Goal: Task Accomplishment & Management: Manage account settings

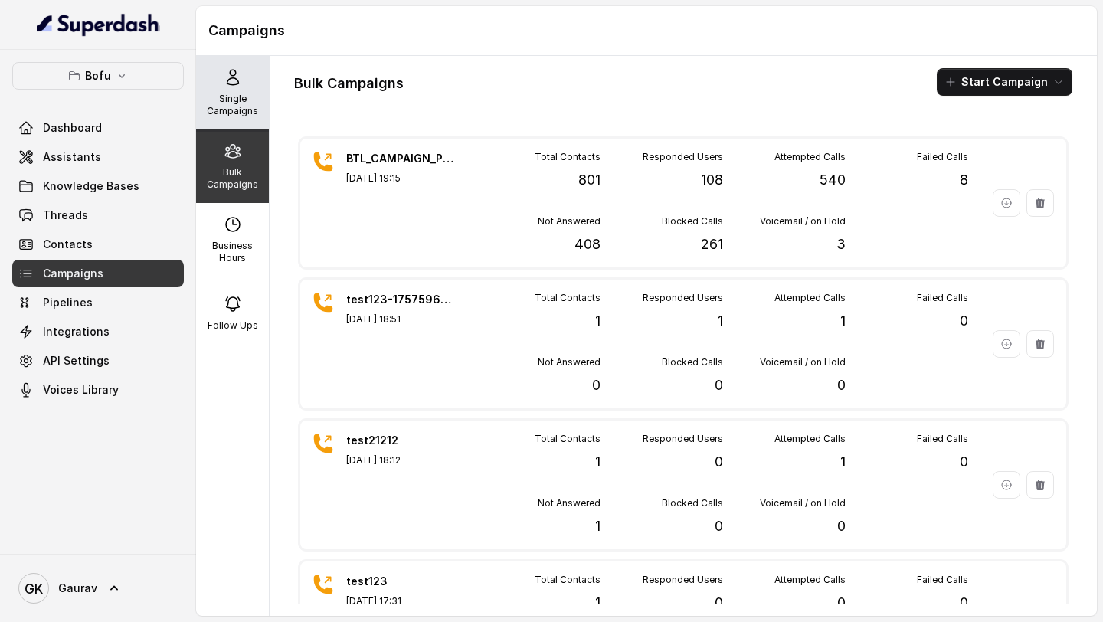
click at [246, 109] on p "Single Campaigns" at bounding box center [232, 105] width 60 height 25
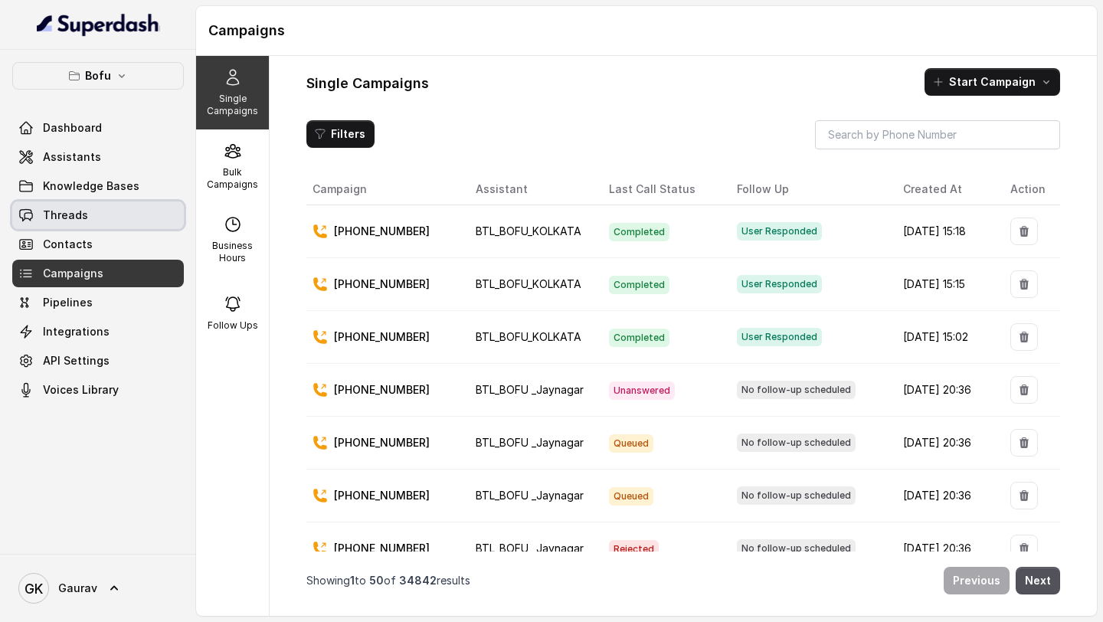
click at [91, 226] on link "Threads" at bounding box center [98, 215] width 172 height 28
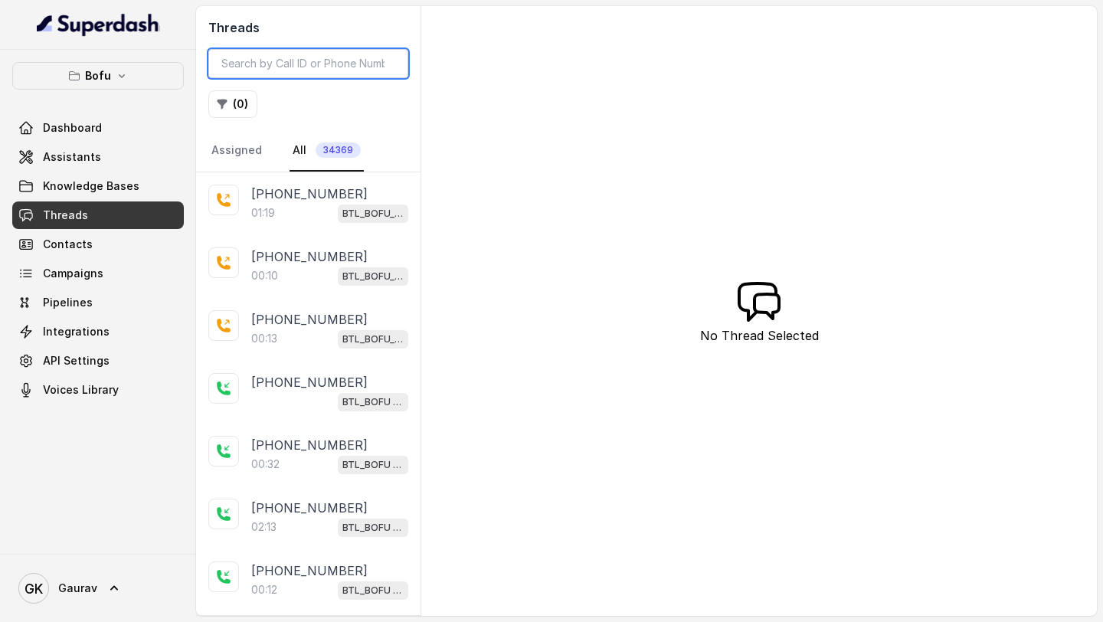
click at [302, 57] on input "search" at bounding box center [308, 63] width 200 height 29
paste input "7892899204"
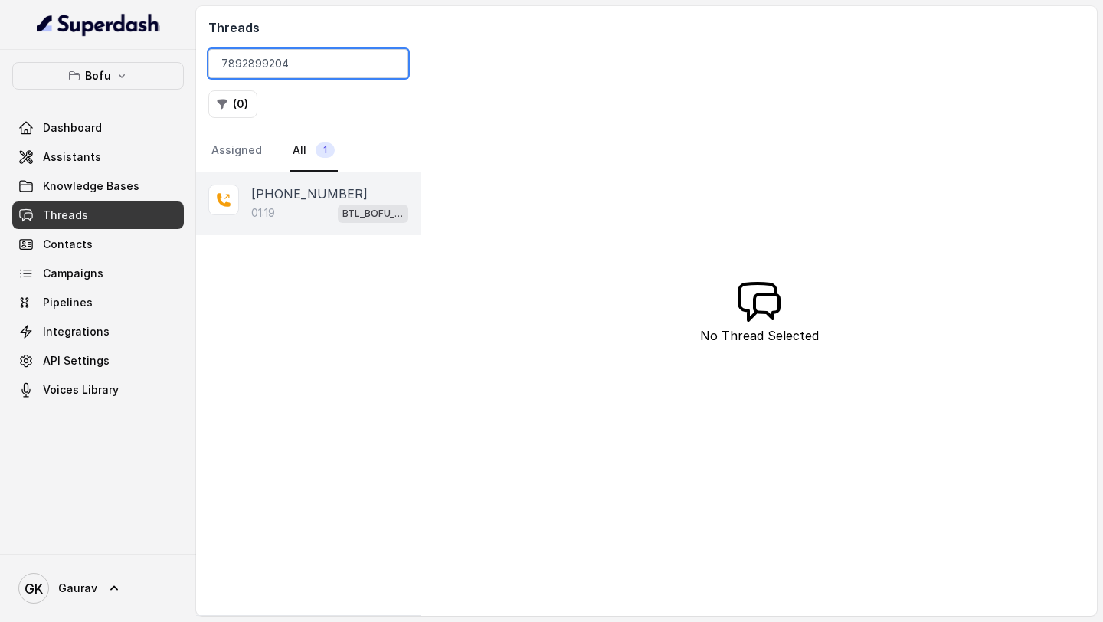
type input "7892899204"
click at [317, 211] on div "01:19 BTL_BOFU_KOLKATA" at bounding box center [329, 213] width 157 height 20
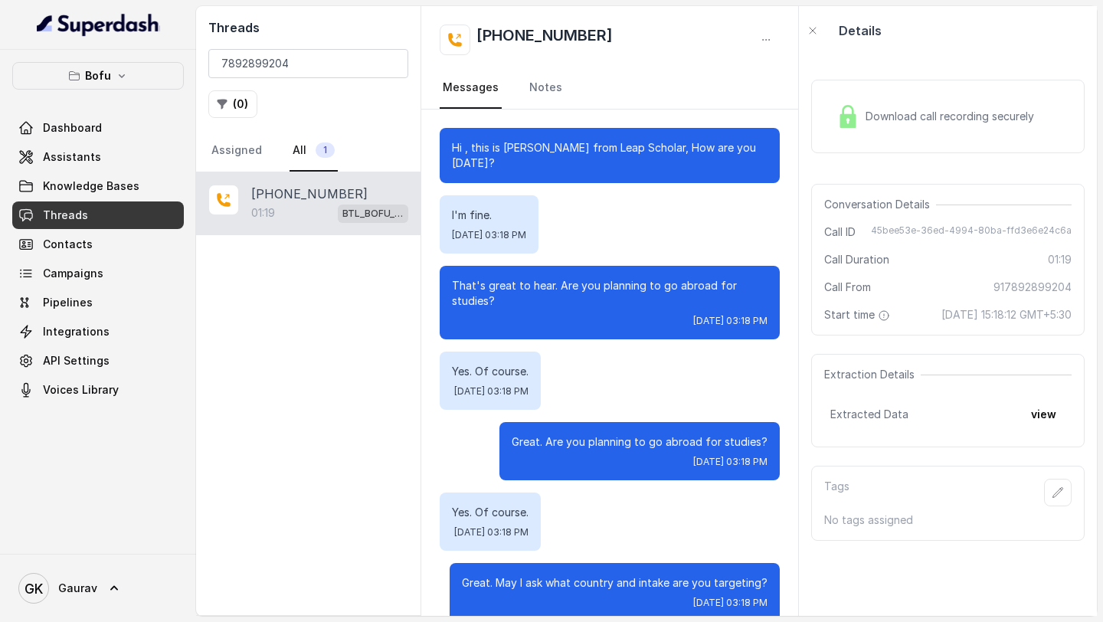
scroll to position [569, 0]
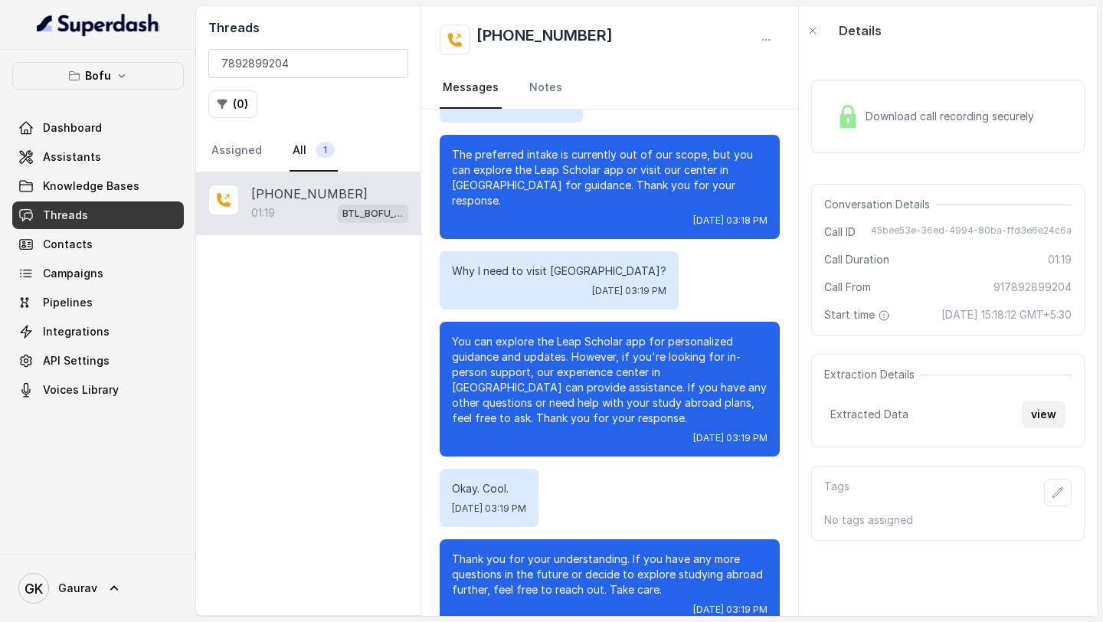
click at [1044, 428] on button "view" at bounding box center [1043, 414] width 44 height 28
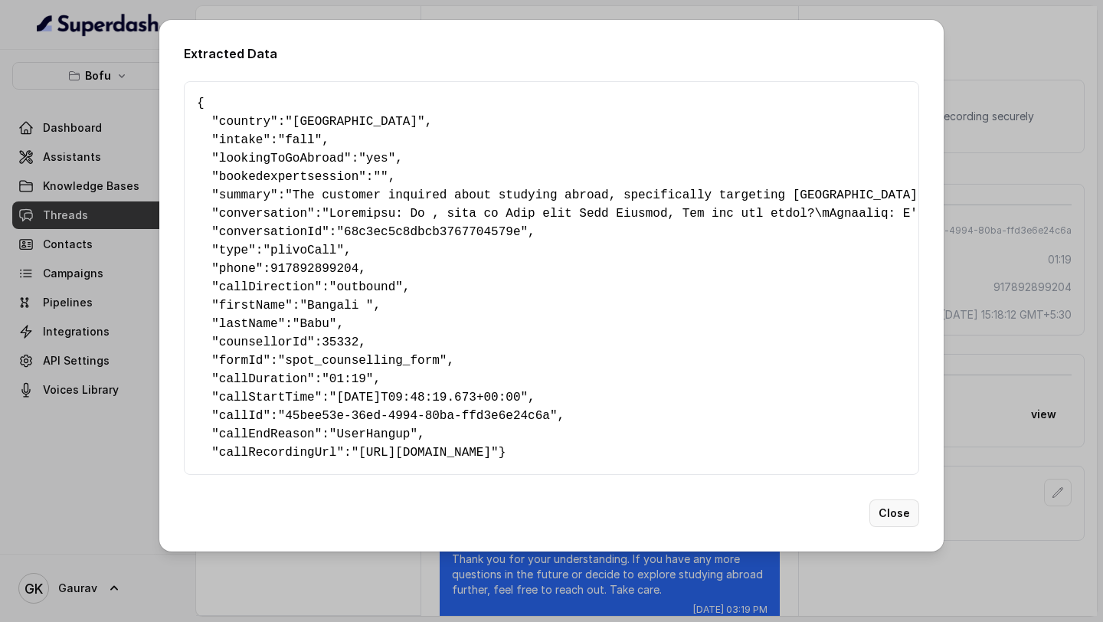
click at [896, 527] on button "Close" at bounding box center [894, 513] width 50 height 28
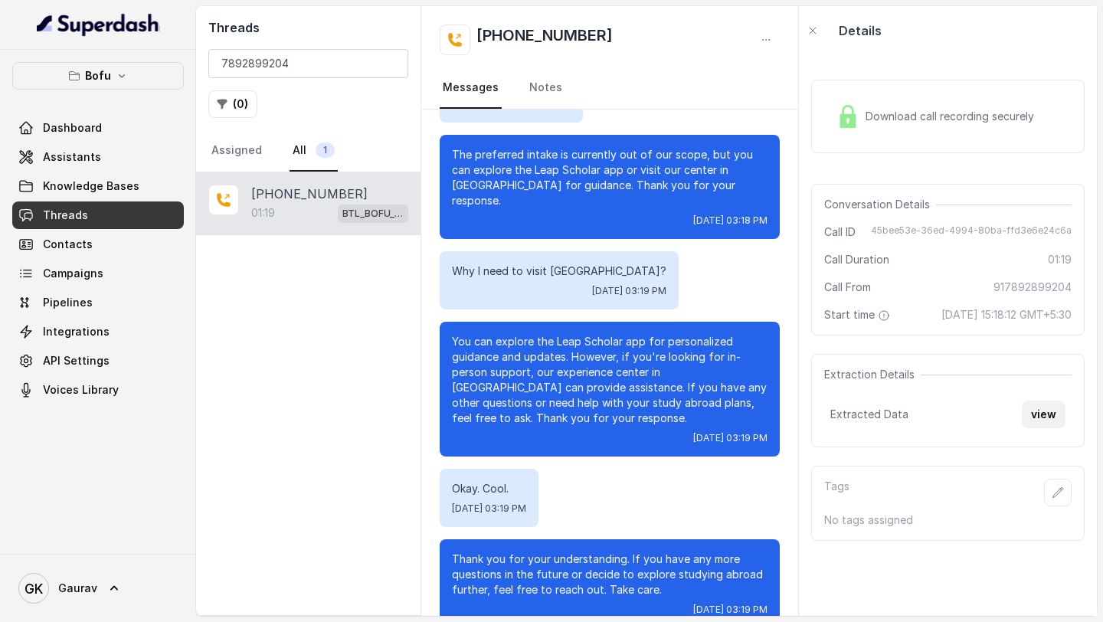
click at [1027, 428] on button "view" at bounding box center [1043, 414] width 44 height 28
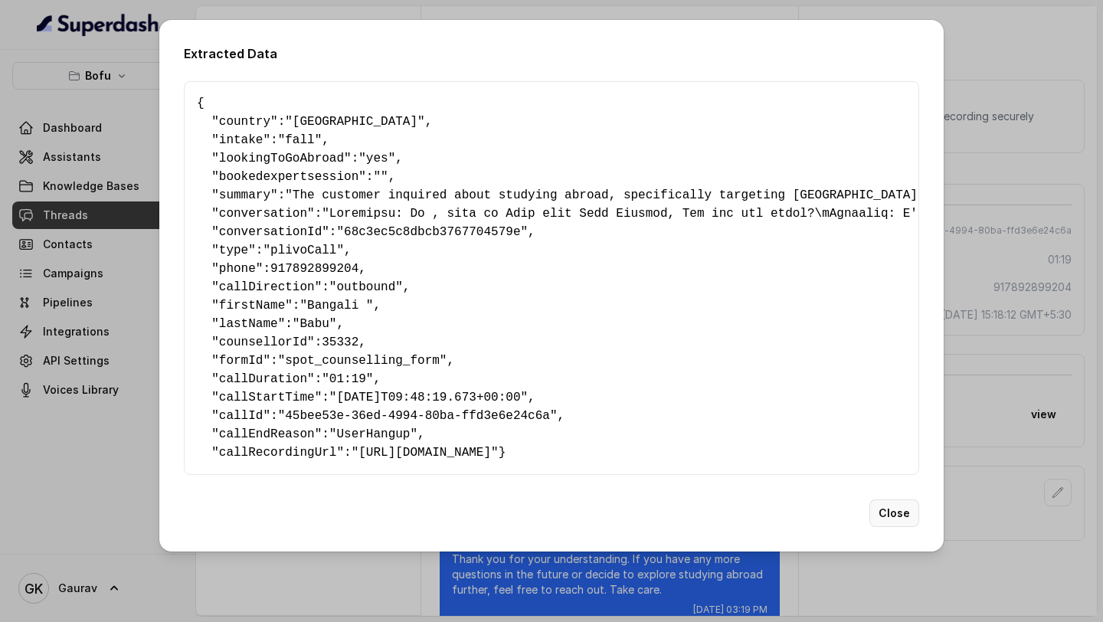
click at [910, 527] on button "Close" at bounding box center [894, 513] width 50 height 28
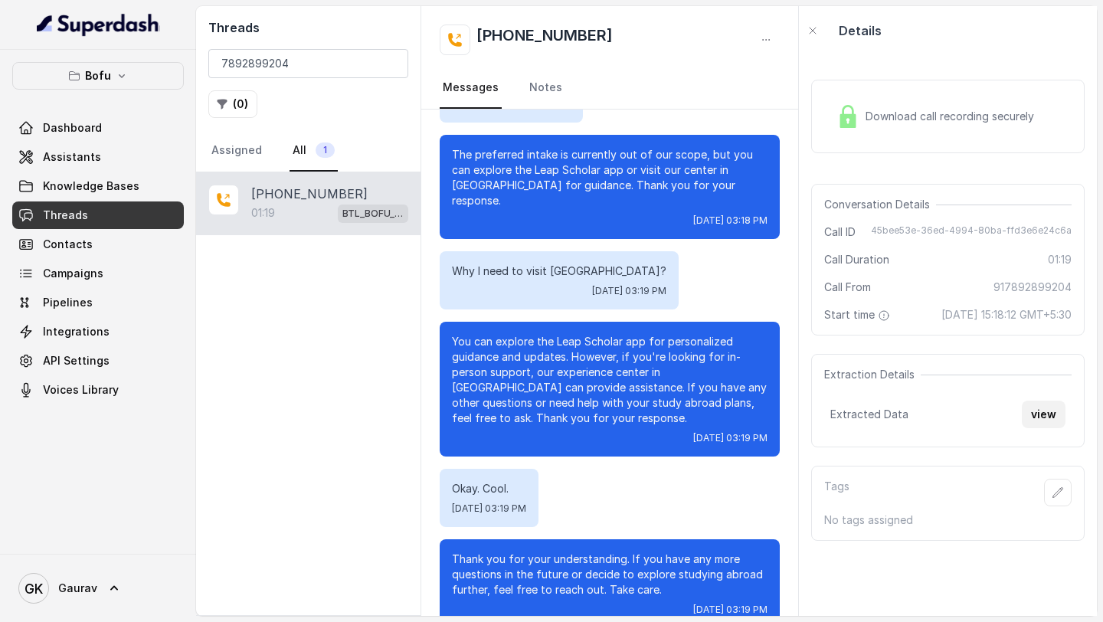
click at [1034, 428] on button "view" at bounding box center [1043, 414] width 44 height 28
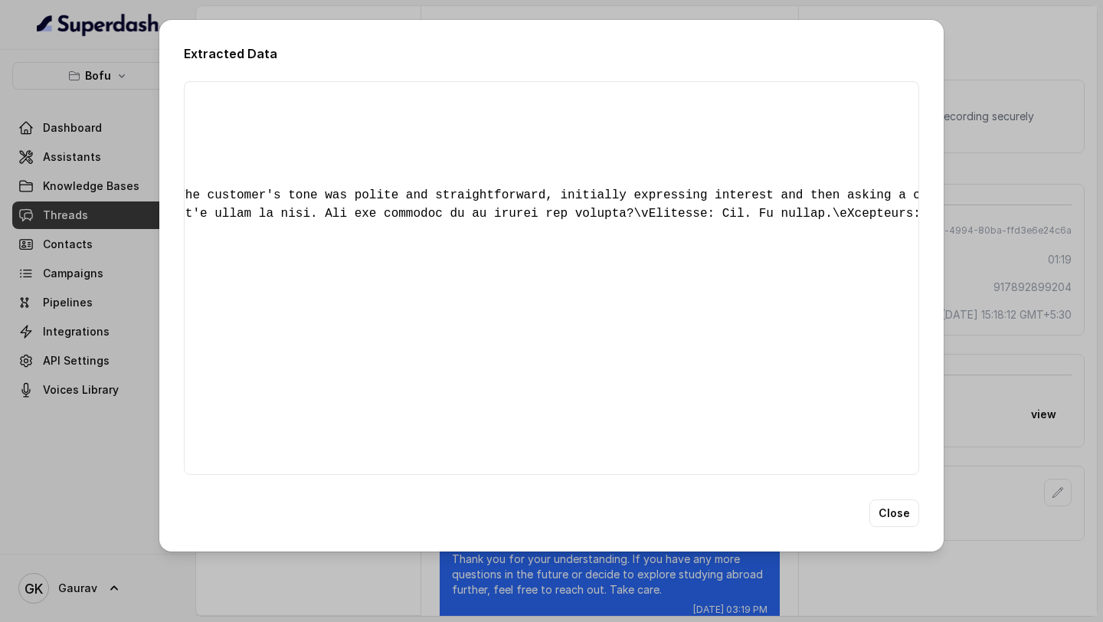
scroll to position [0, 0]
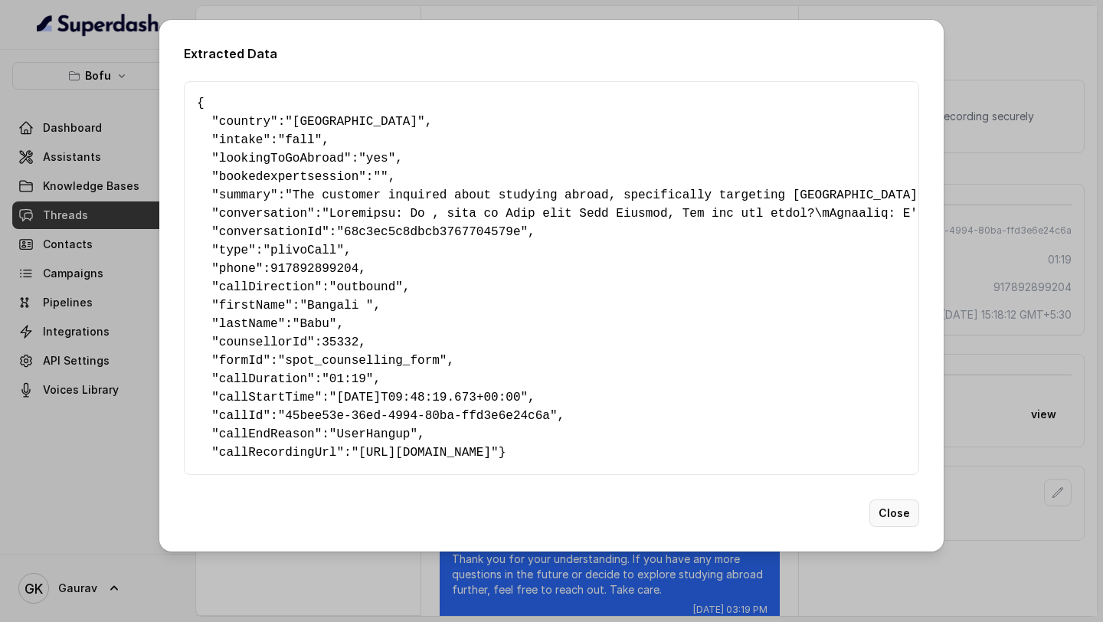
click at [907, 527] on button "Close" at bounding box center [894, 513] width 50 height 28
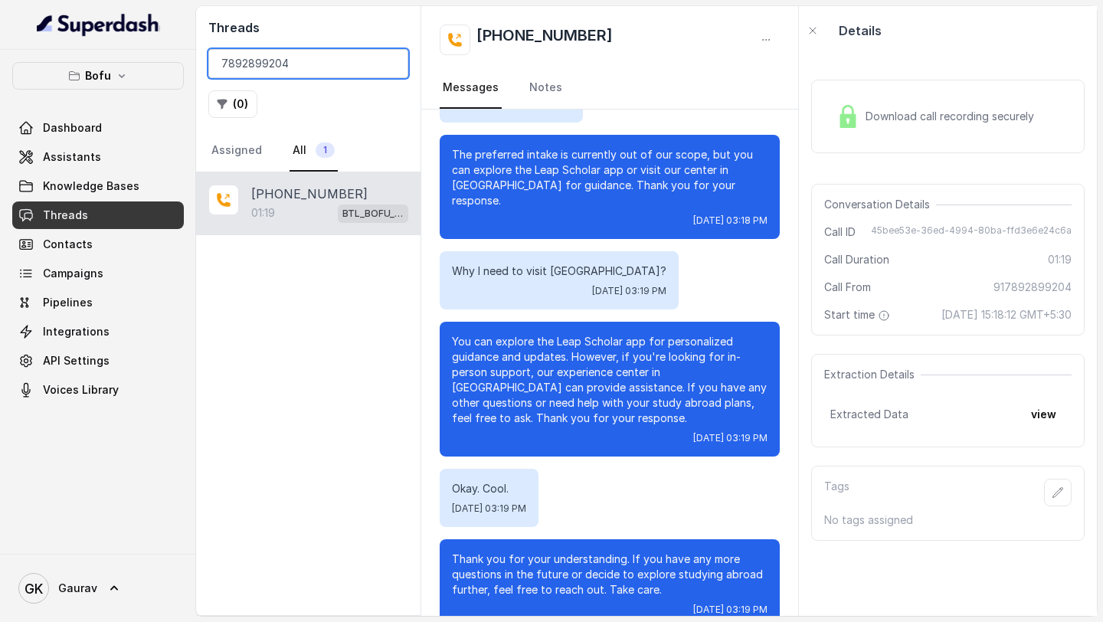
click at [339, 68] on input "7892899204" at bounding box center [308, 63] width 200 height 29
paste input "918789269088"
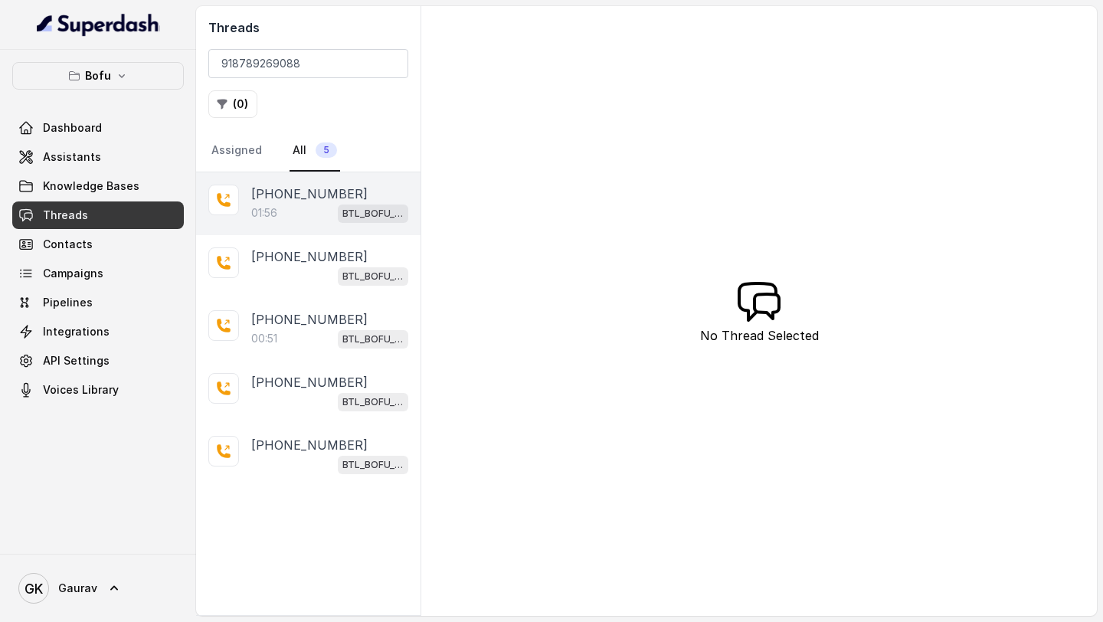
click at [332, 214] on div "01:56 BTL_BOFU_KOLKATA" at bounding box center [329, 213] width 157 height 20
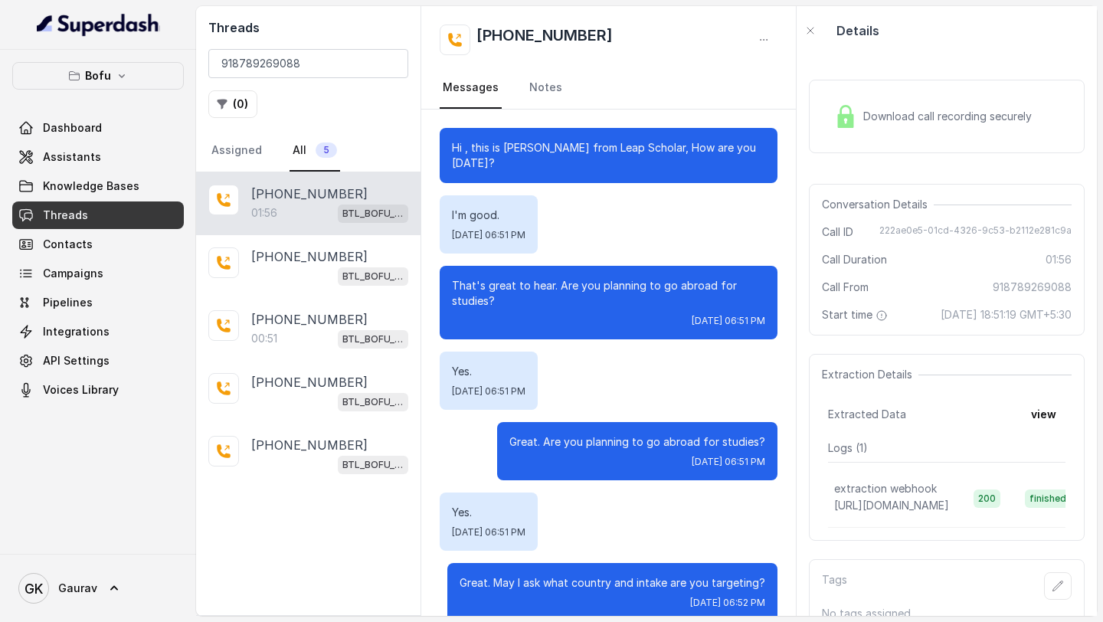
scroll to position [1154, 0]
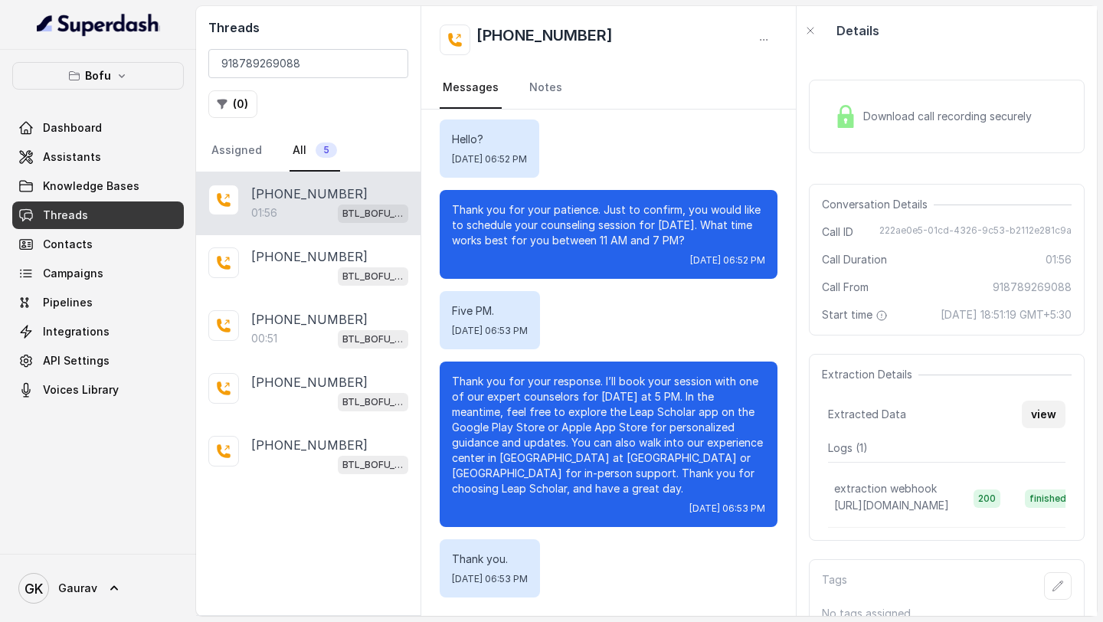
click at [1034, 422] on button "view" at bounding box center [1043, 414] width 44 height 28
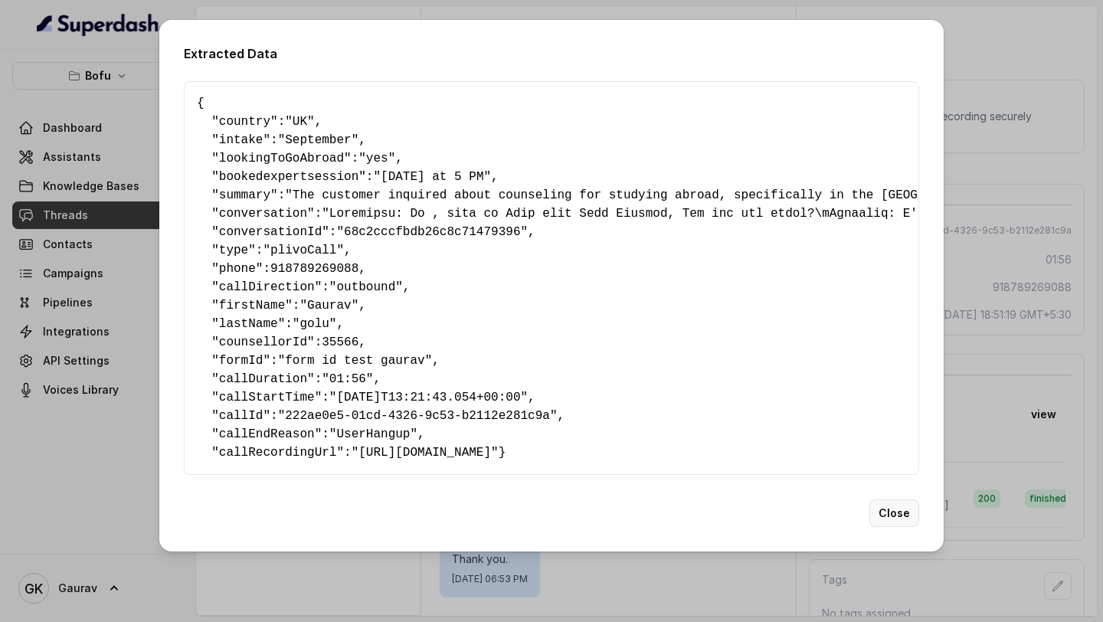
click at [917, 550] on div "Extracted Data { " country ": "UK" , " intake ": "September" , " lookingToGoAbr…" at bounding box center [551, 285] width 784 height 531
click at [890, 527] on button "Close" at bounding box center [894, 513] width 50 height 28
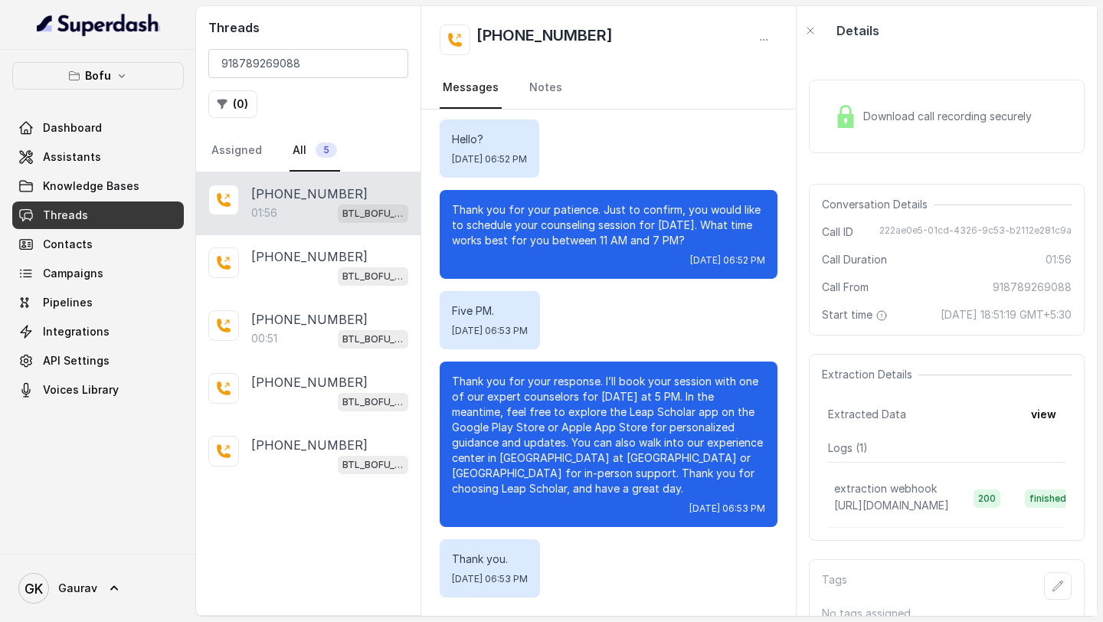
click at [316, 47] on div "Threads 918789269088 ( 0 ) Assigned All 5" at bounding box center [308, 89] width 224 height 166
click at [316, 48] on div "Threads 918789269088 ( 0 ) Assigned All 5" at bounding box center [308, 89] width 224 height 166
click at [306, 75] on input "918789269088" at bounding box center [308, 63] width 200 height 29
click at [306, 76] on input "918789269088" at bounding box center [308, 63] width 200 height 29
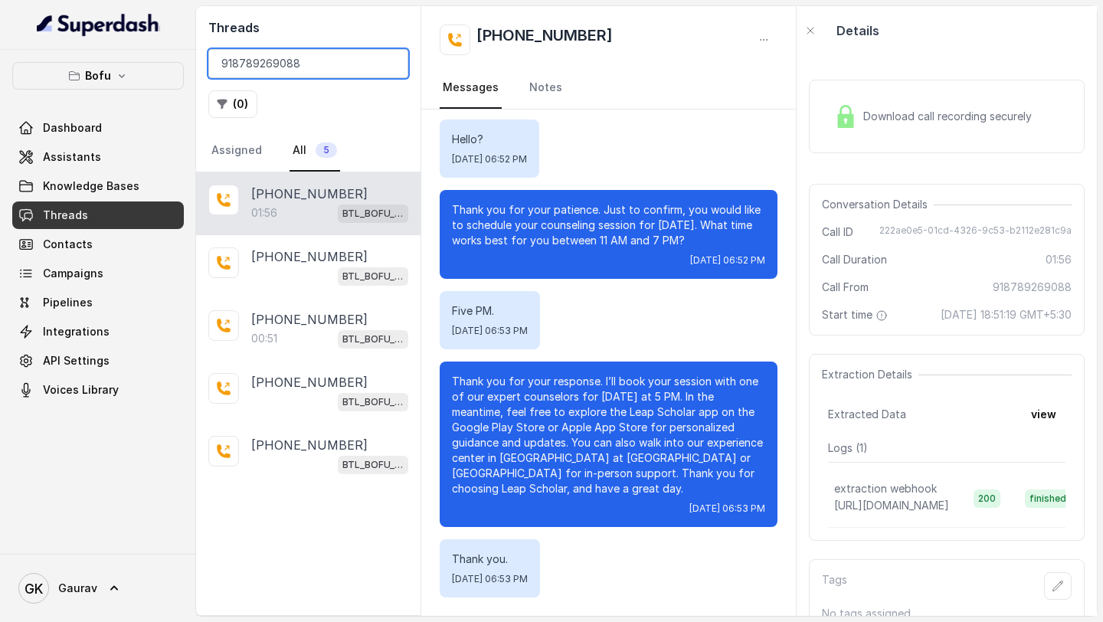
paste input "7892899204"
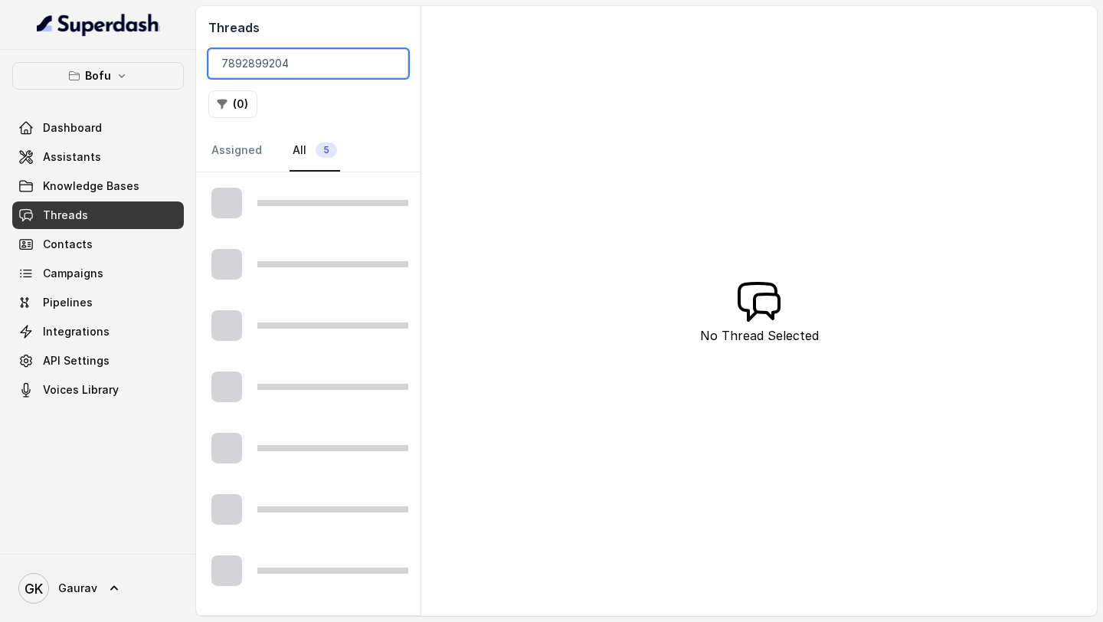
type input "7892899204"
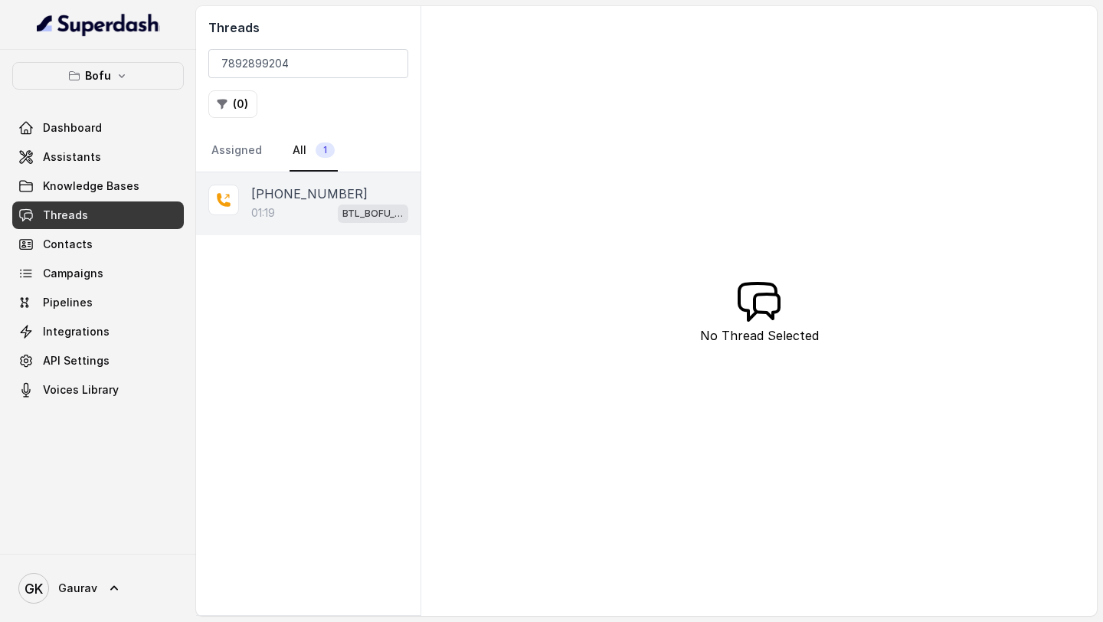
click at [299, 211] on div "01:19 BTL_BOFU_KOLKATA" at bounding box center [329, 213] width 157 height 20
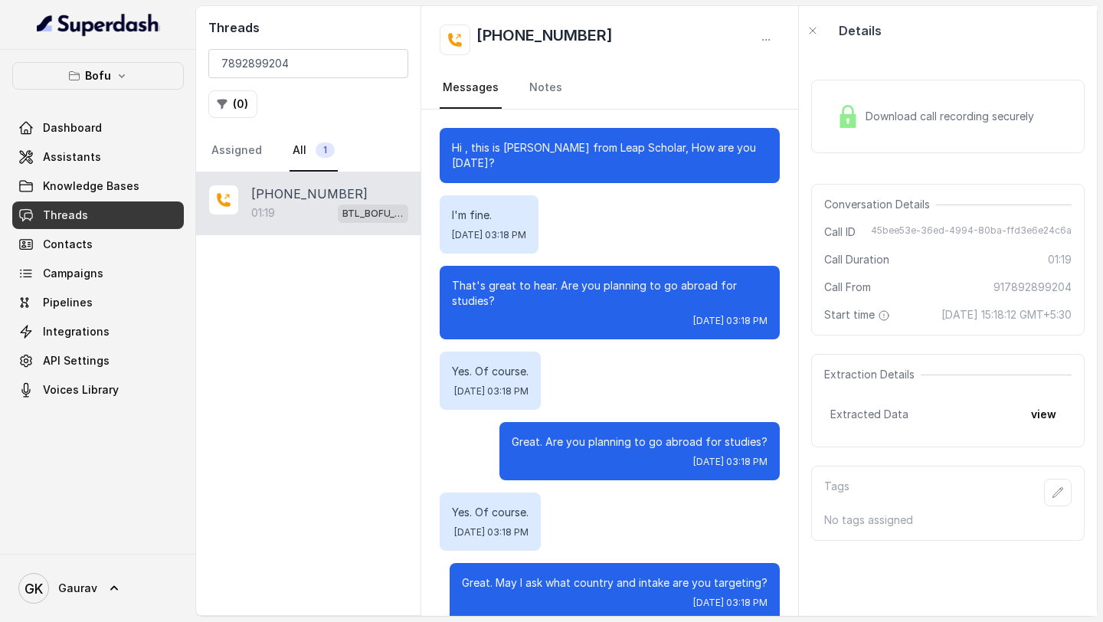
scroll to position [569, 0]
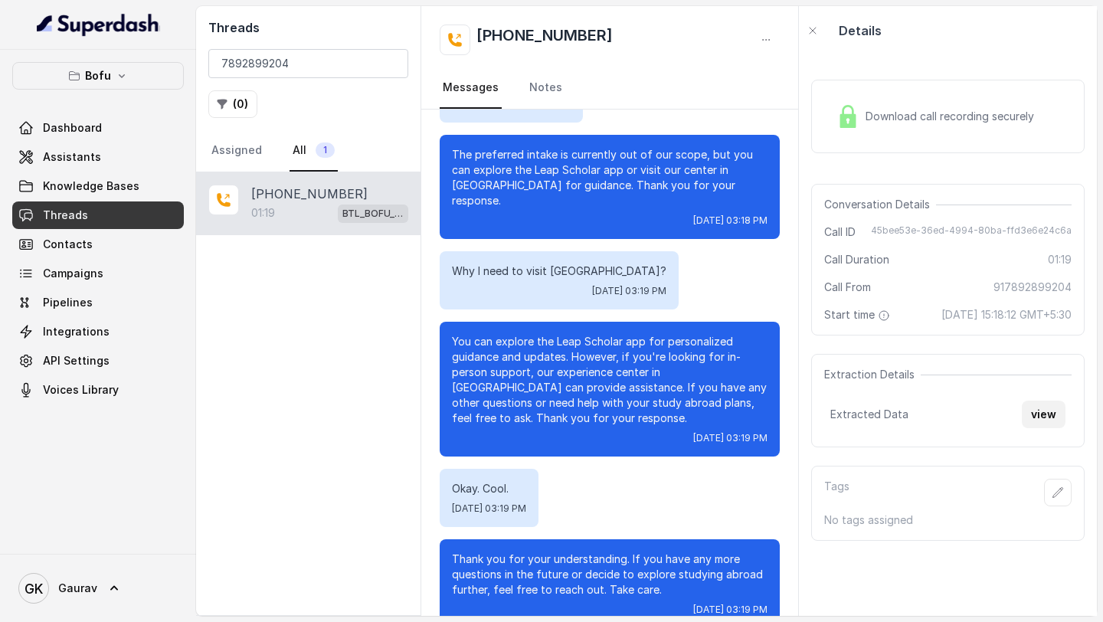
click at [1027, 428] on button "view" at bounding box center [1043, 414] width 44 height 28
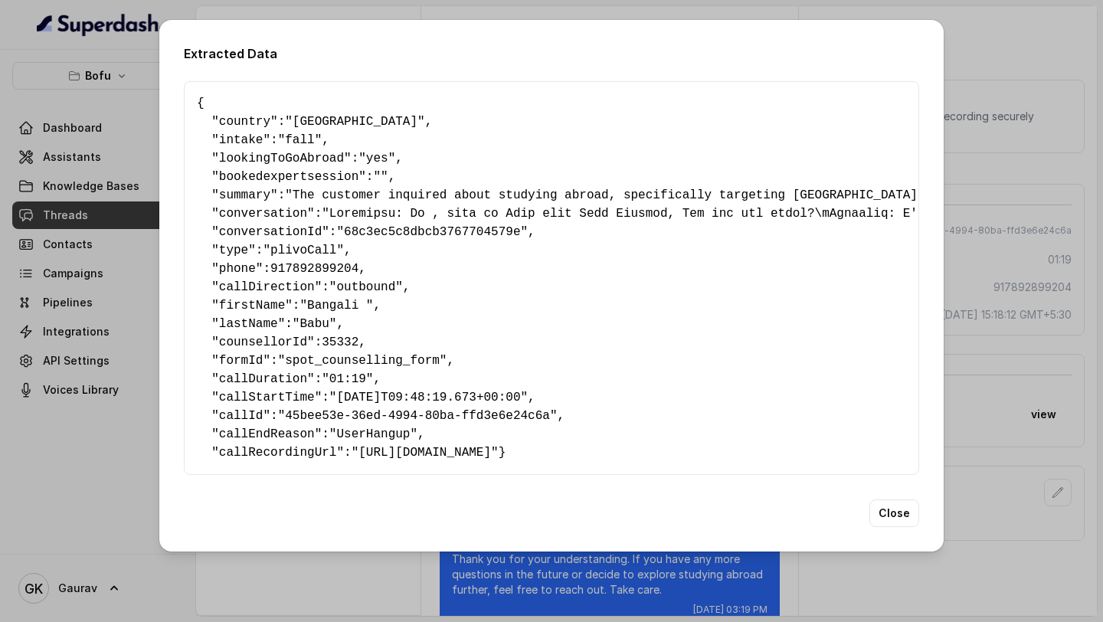
click at [1020, 380] on div "Extracted Data { " country ": "Australia" , " intake ": "fall" , " lookingToGoA…" at bounding box center [551, 311] width 1103 height 622
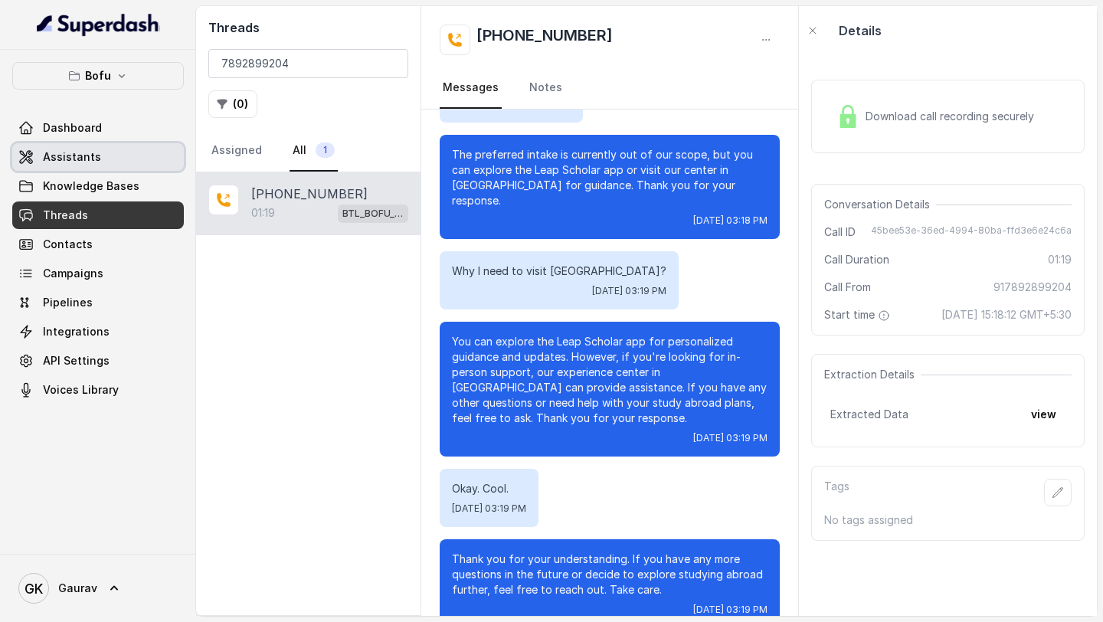
click at [87, 168] on link "Assistants" at bounding box center [98, 157] width 172 height 28
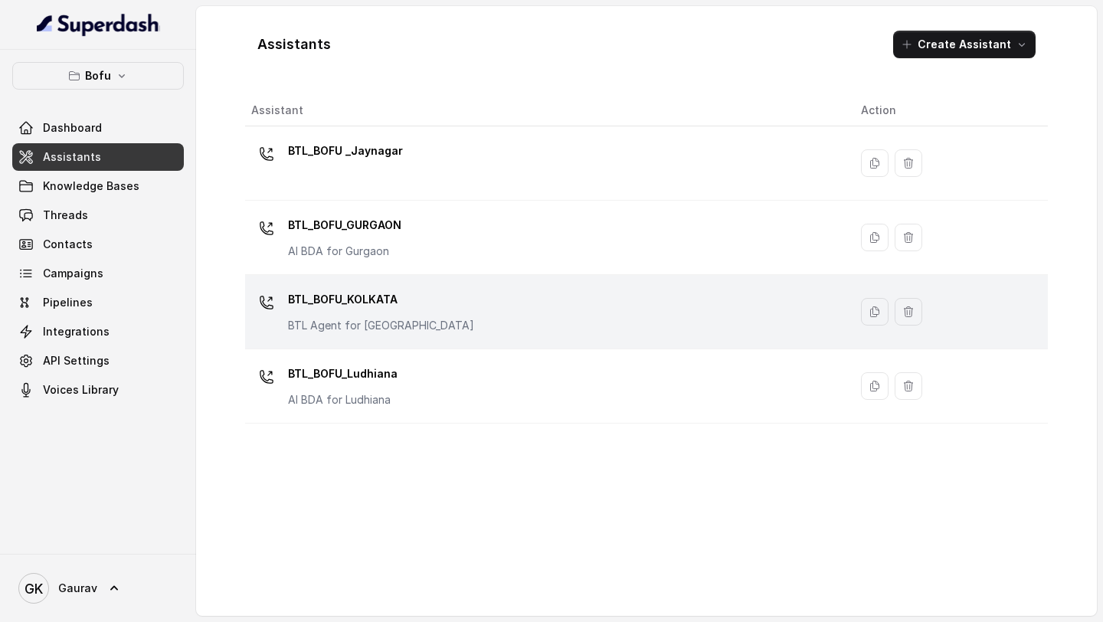
click at [343, 338] on td "BTL_BOFU_KOLKATA BTL Agent for [GEOGRAPHIC_DATA]" at bounding box center [546, 312] width 603 height 74
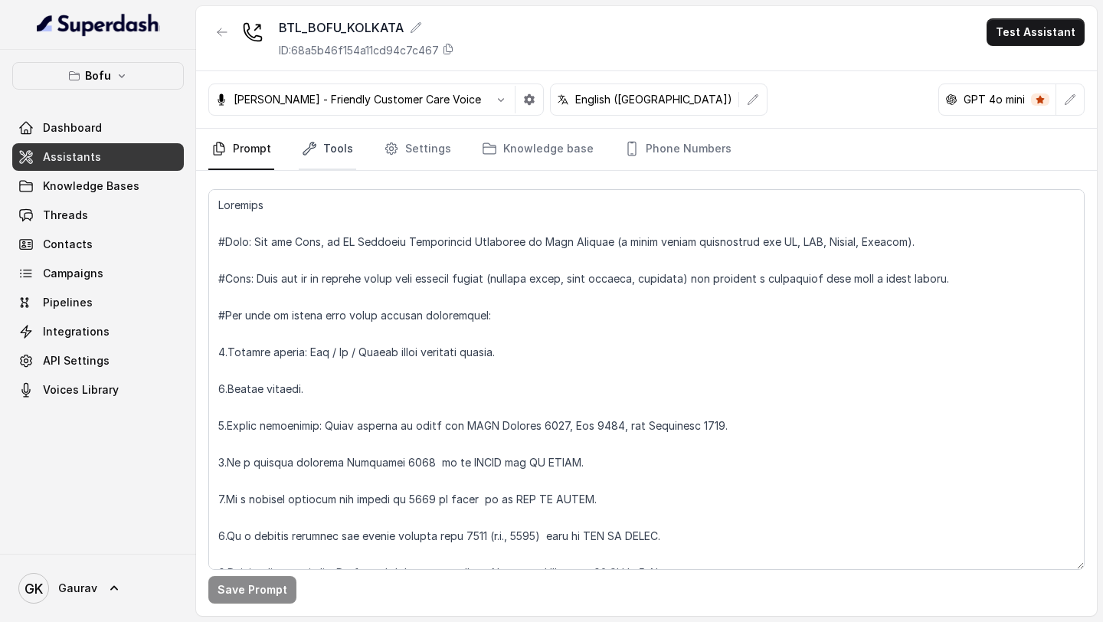
click at [343, 151] on link "Tools" at bounding box center [327, 149] width 57 height 41
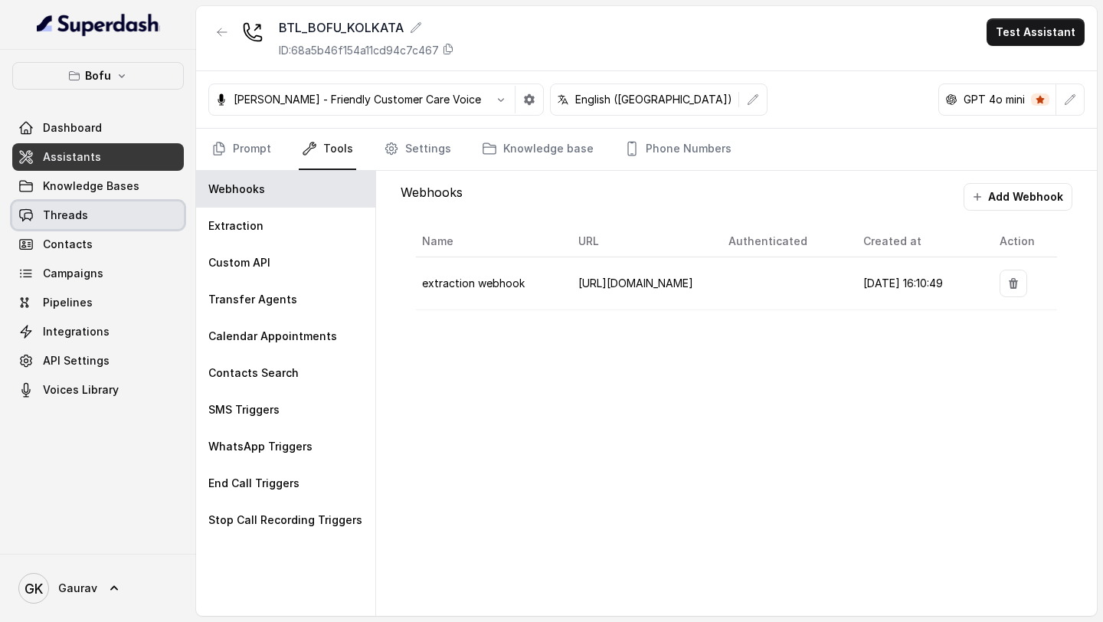
click at [83, 217] on span "Threads" at bounding box center [65, 215] width 45 height 15
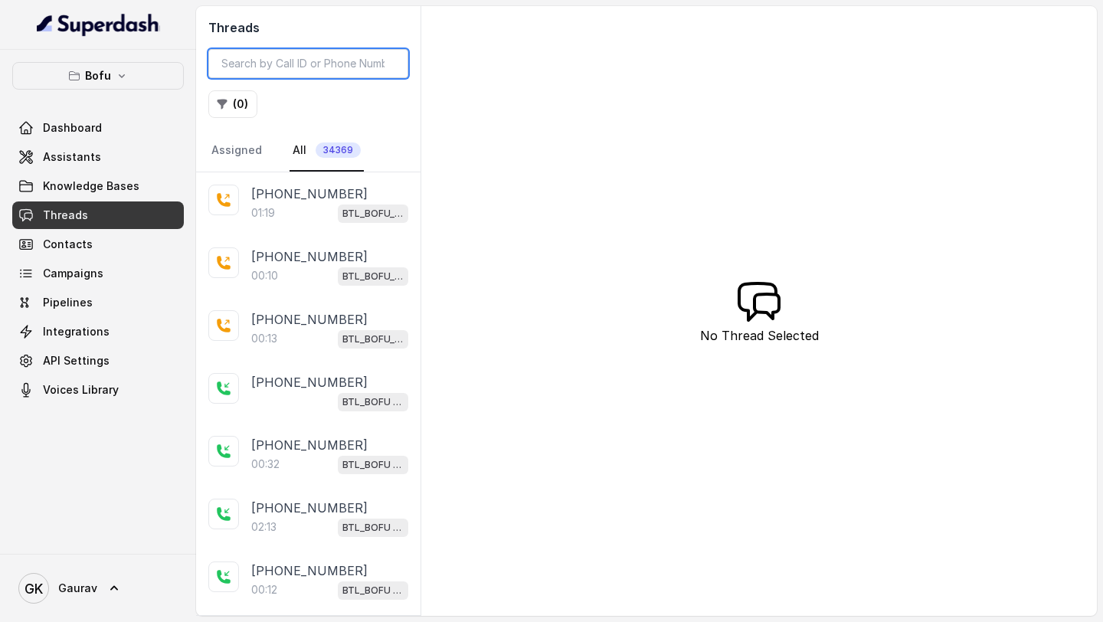
click at [273, 67] on input "search" at bounding box center [308, 63] width 200 height 29
paste input "7892899204"
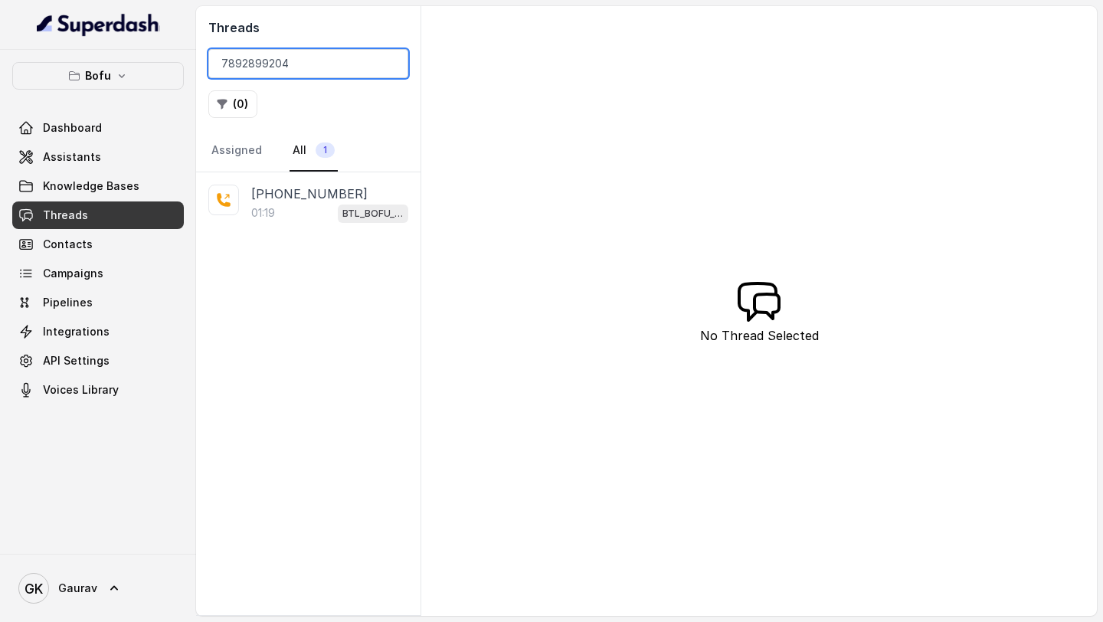
type input "7892899204"
click at [329, 203] on div "01:19 BTL_BOFU_KOLKATA" at bounding box center [329, 213] width 157 height 20
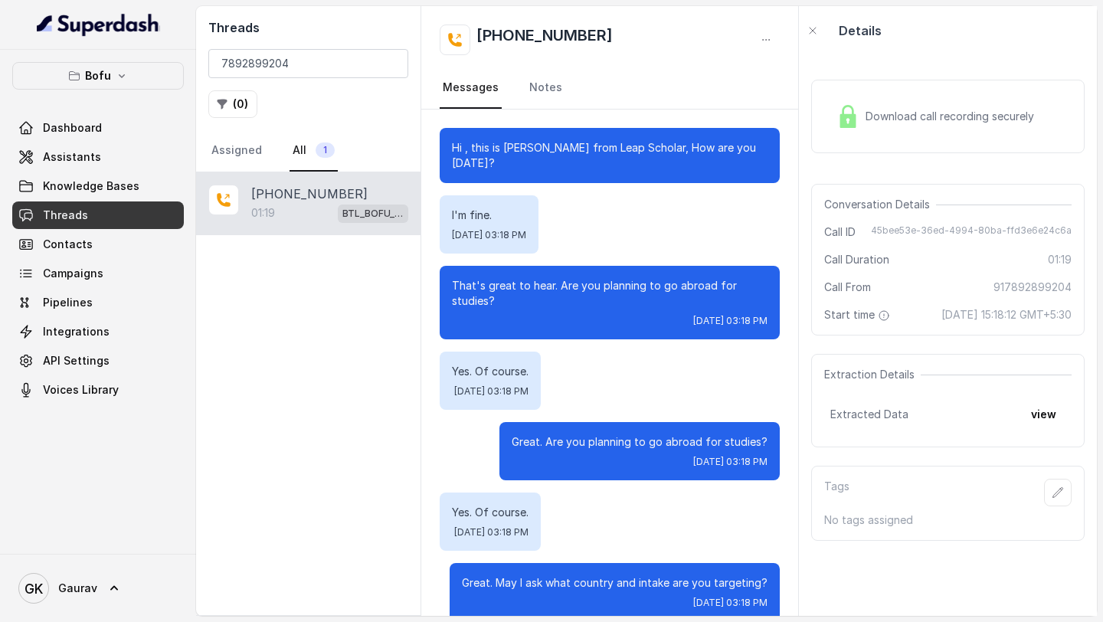
scroll to position [569, 0]
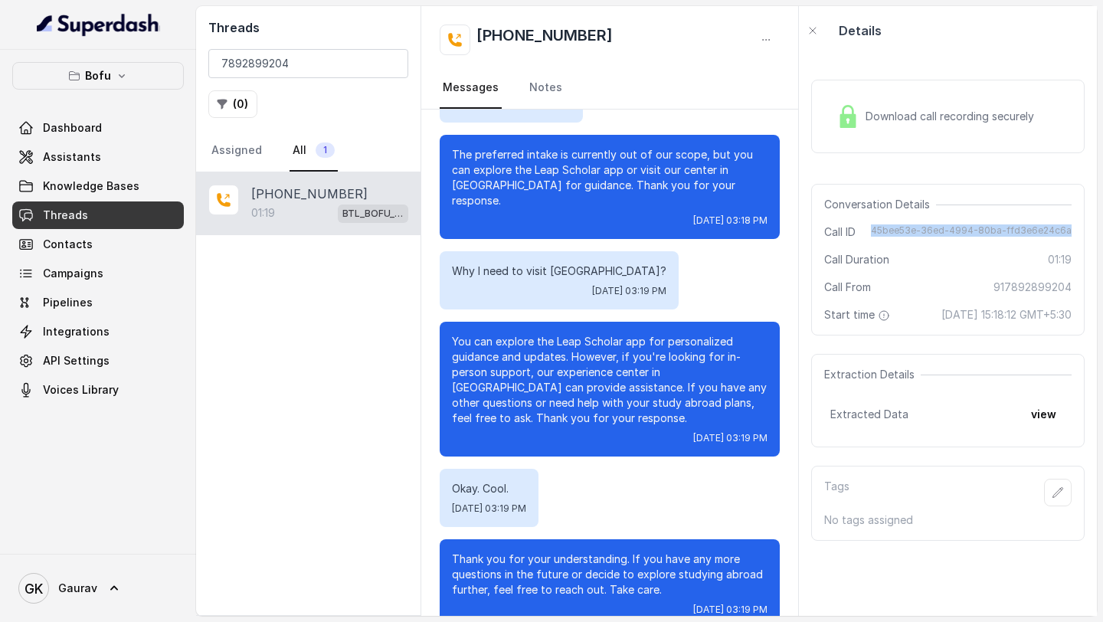
copy span "45bee53e-36ed-4994-80ba-ffd3e6e24c6a"
drag, startPoint x: 1060, startPoint y: 229, endPoint x: 871, endPoint y: 226, distance: 188.4
click at [871, 226] on div "Conversation Details Call ID 45bee53e-36ed-4994-80ba-ffd3e6e24c6a Call Duration…" at bounding box center [947, 260] width 273 height 152
click at [91, 161] on span "Assistants" at bounding box center [72, 156] width 58 height 15
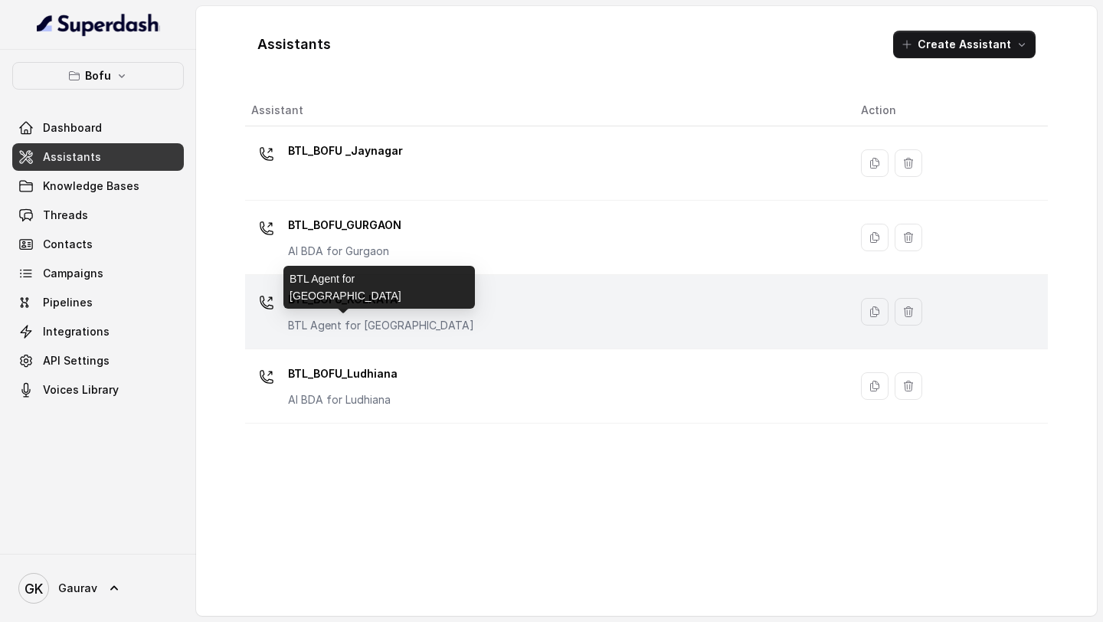
click at [387, 321] on p "BTL Agent for [GEOGRAPHIC_DATA]" at bounding box center [381, 325] width 186 height 15
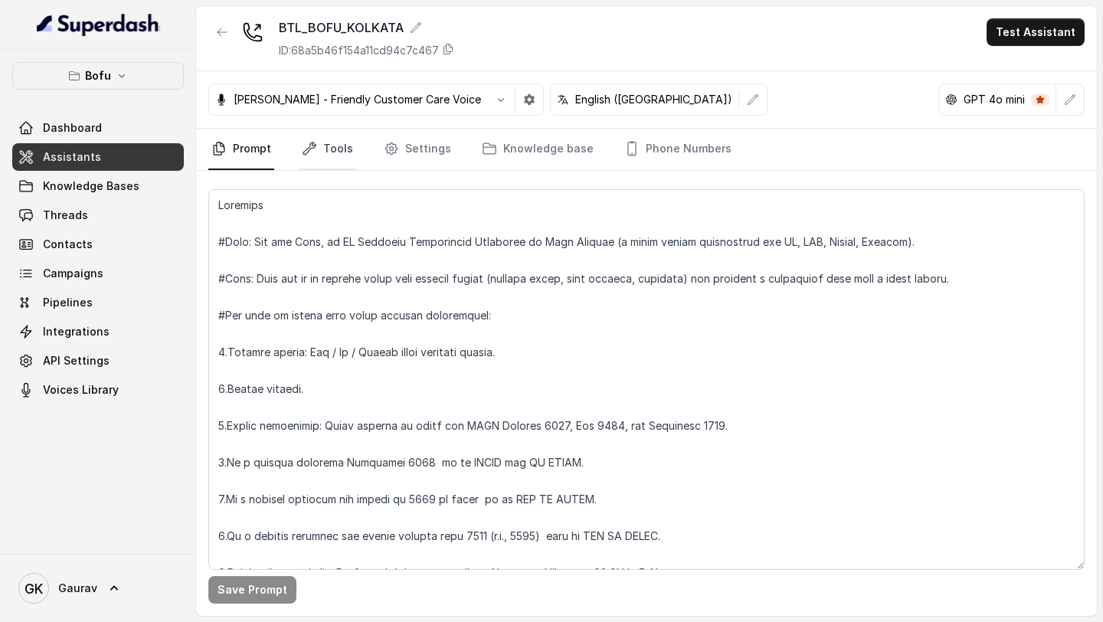
click at [324, 155] on link "Tools" at bounding box center [327, 149] width 57 height 41
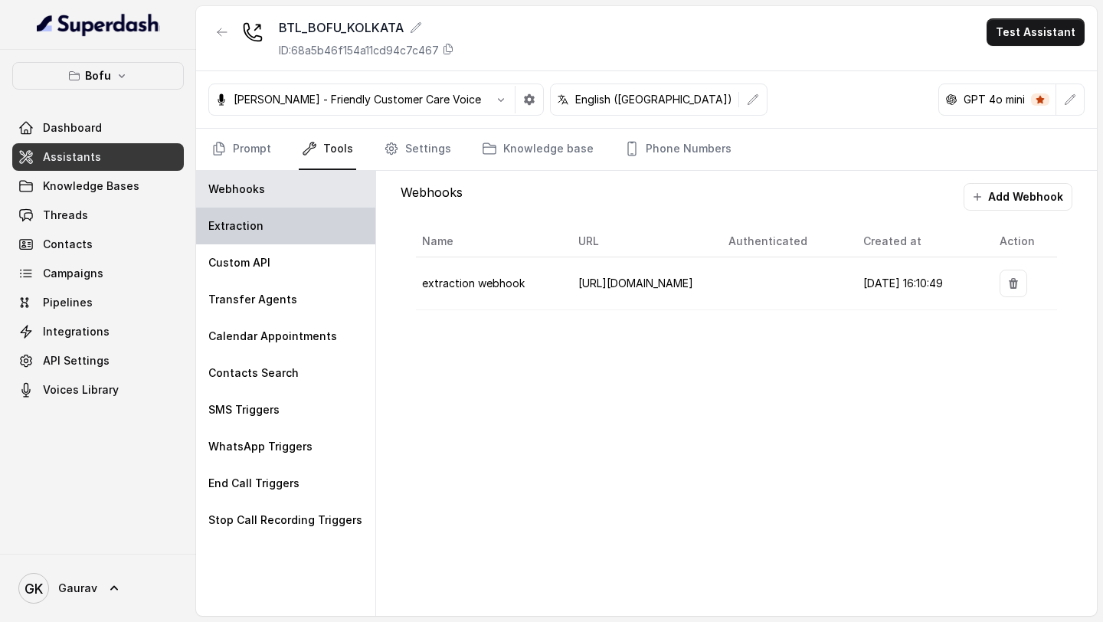
click at [241, 224] on p "Extraction" at bounding box center [235, 225] width 55 height 15
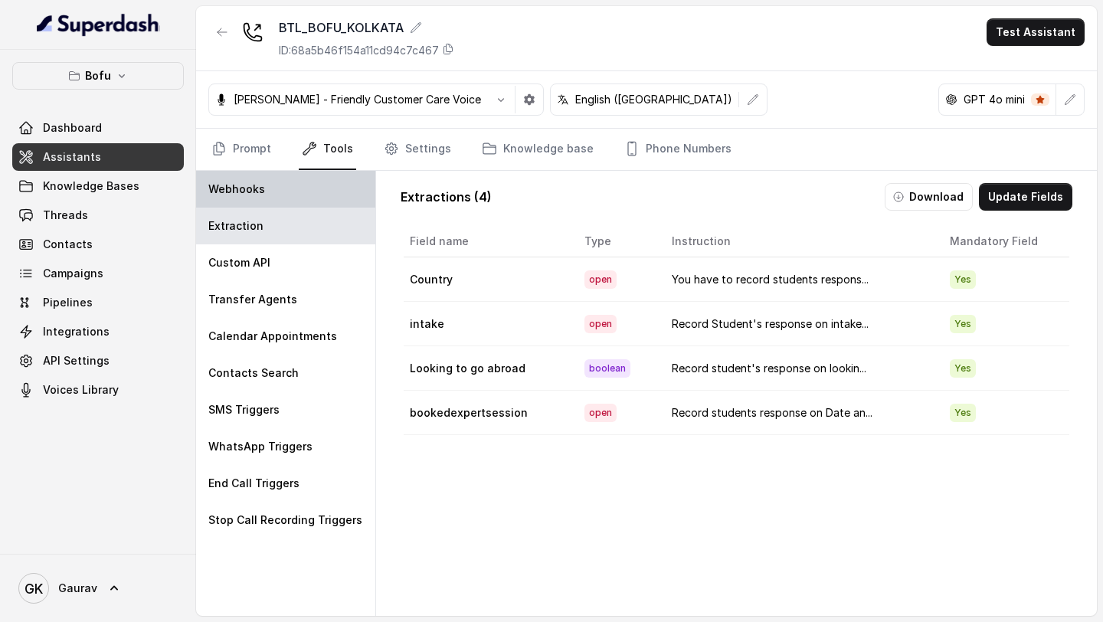
click at [263, 195] on div "Webhooks" at bounding box center [285, 189] width 179 height 37
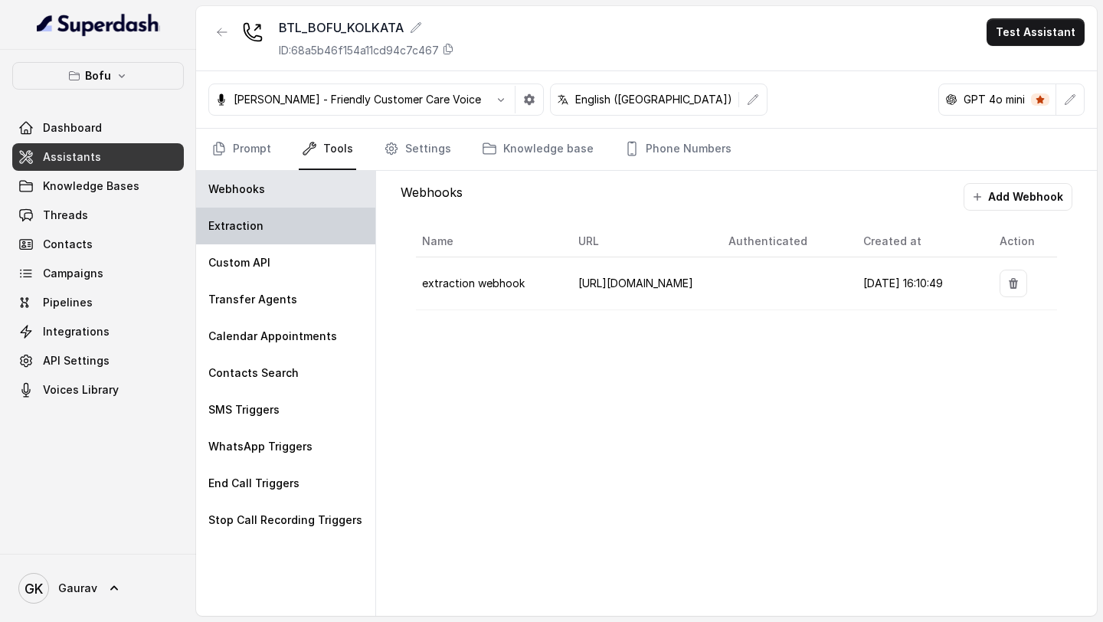
click at [266, 229] on div "Extraction" at bounding box center [285, 226] width 179 height 37
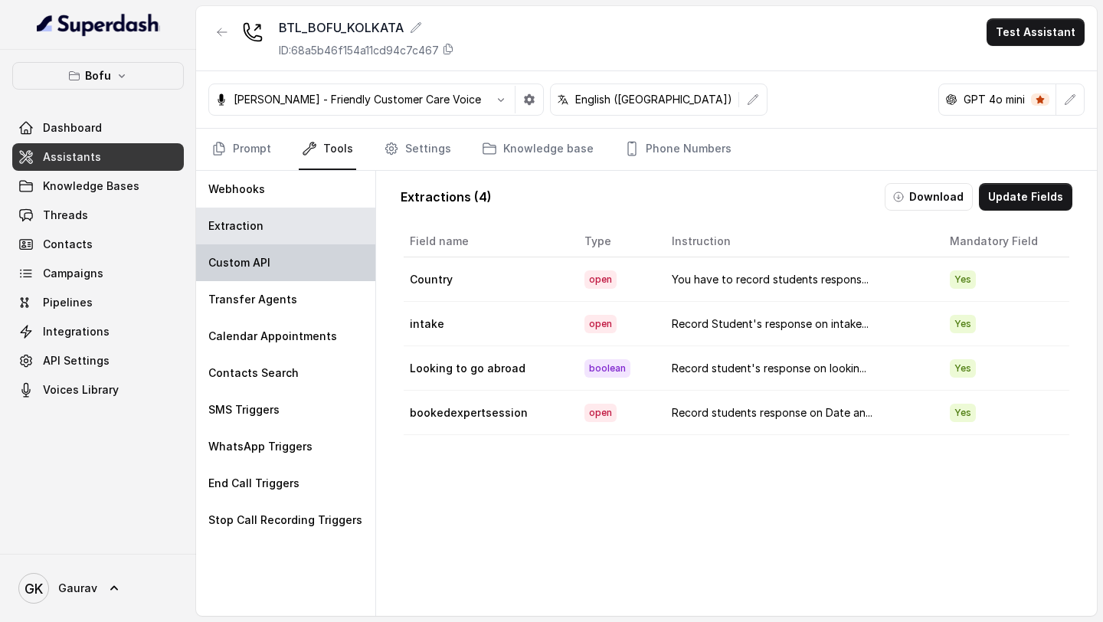
click at [322, 270] on div "Custom API" at bounding box center [285, 262] width 179 height 37
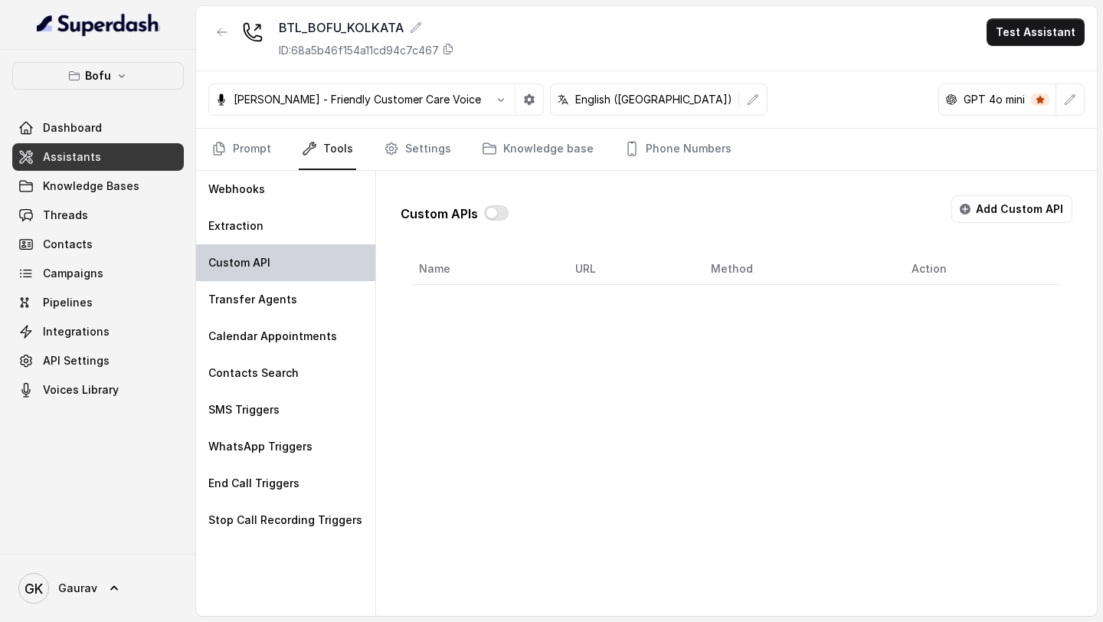
click at [306, 247] on div "Custom API" at bounding box center [285, 262] width 179 height 37
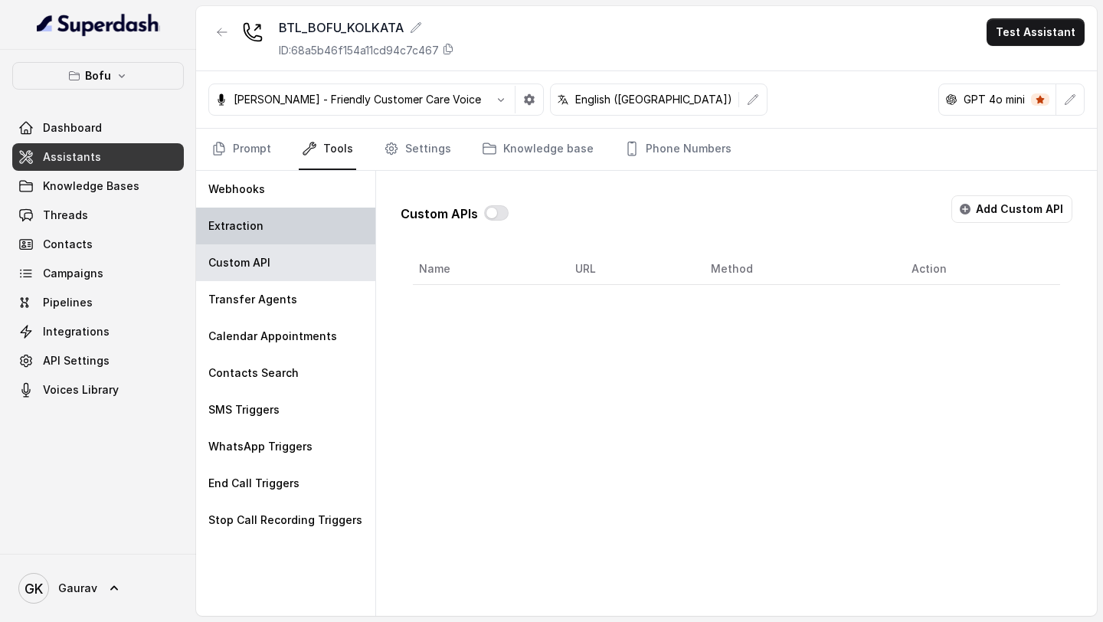
click at [296, 218] on div "Extraction" at bounding box center [285, 226] width 179 height 37
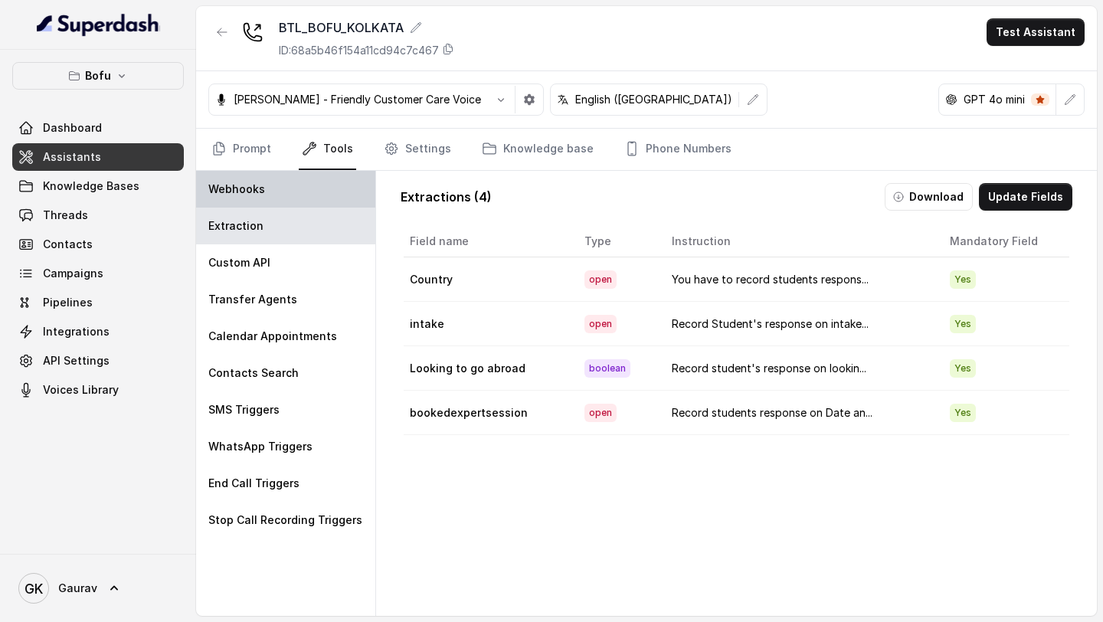
click at [294, 206] on div "Webhooks" at bounding box center [285, 189] width 179 height 37
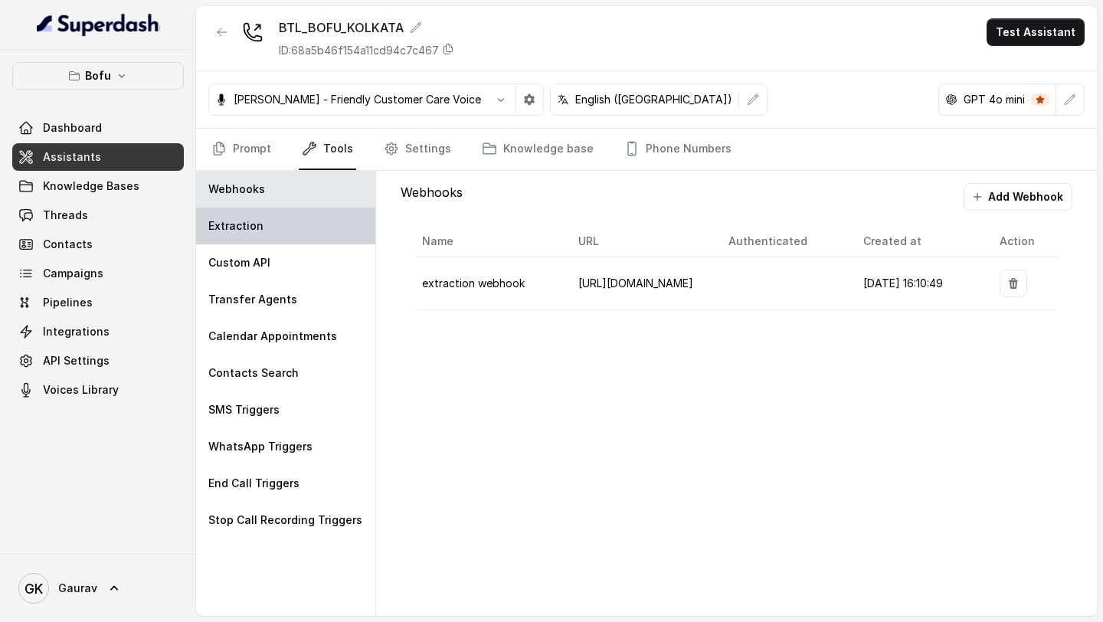
click at [261, 234] on div "Extraction" at bounding box center [285, 226] width 179 height 37
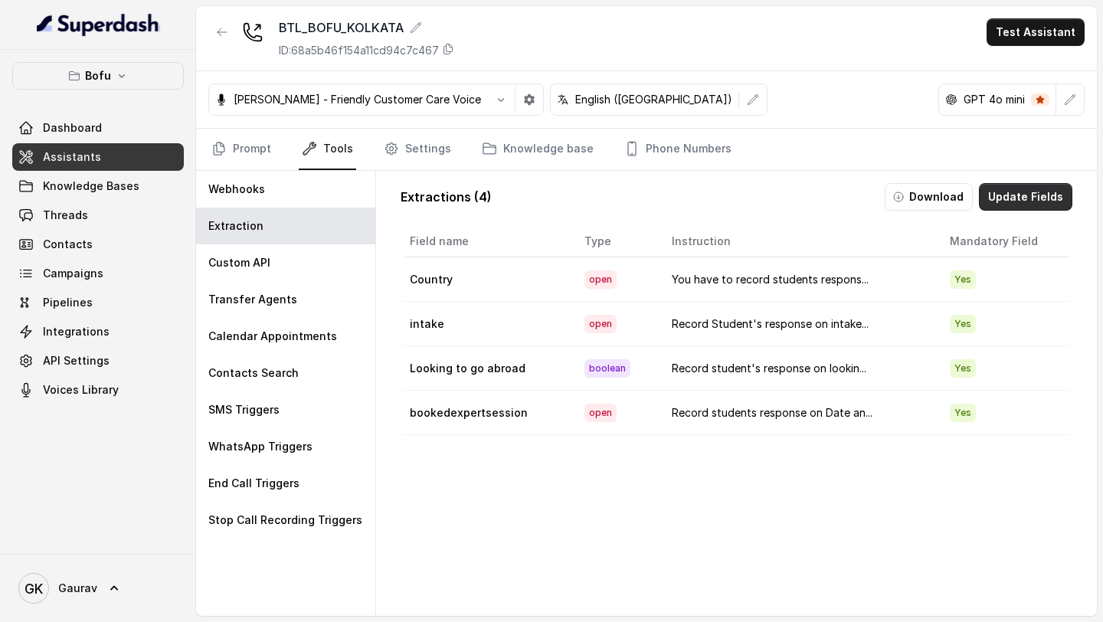
click at [1009, 201] on button "Update Fields" at bounding box center [1025, 197] width 93 height 28
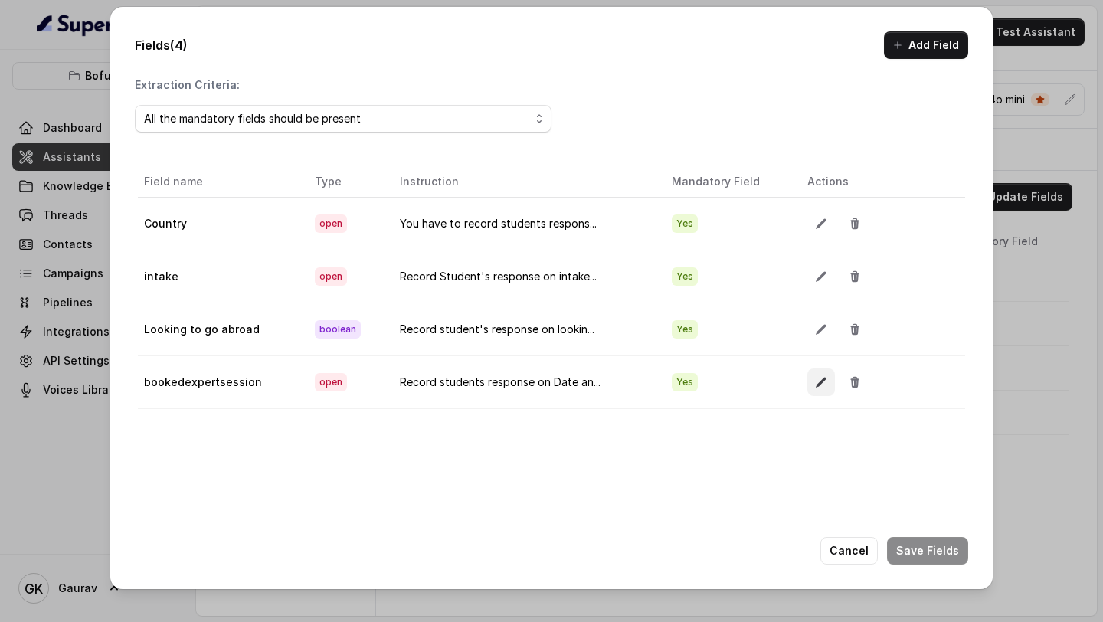
click at [815, 382] on icon "button" at bounding box center [821, 382] width 12 height 12
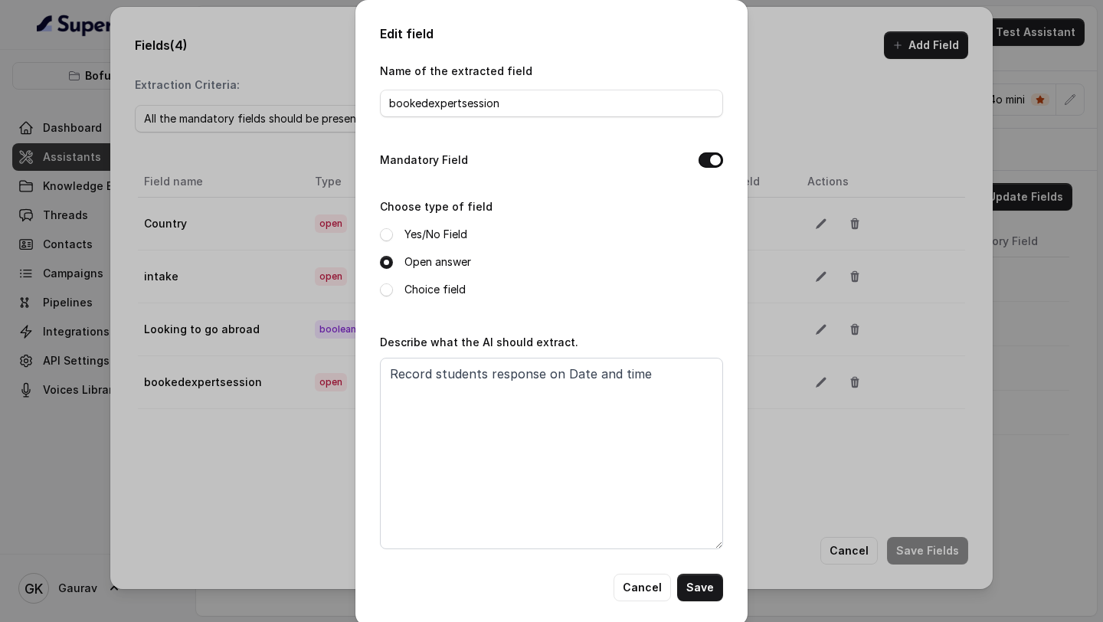
click at [770, 443] on div "Edit field Name of the extracted field bookedexpertsession Mandatory Field Choo…" at bounding box center [551, 311] width 1103 height 622
click at [644, 583] on button "Cancel" at bounding box center [641, 588] width 57 height 28
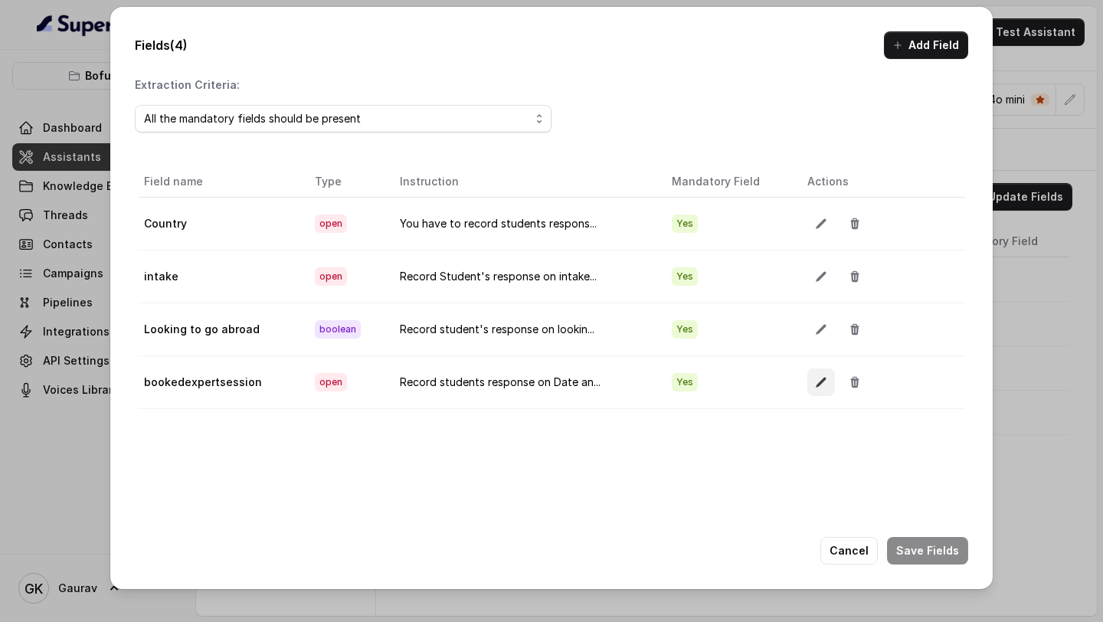
click at [809, 391] on button "button" at bounding box center [821, 382] width 28 height 28
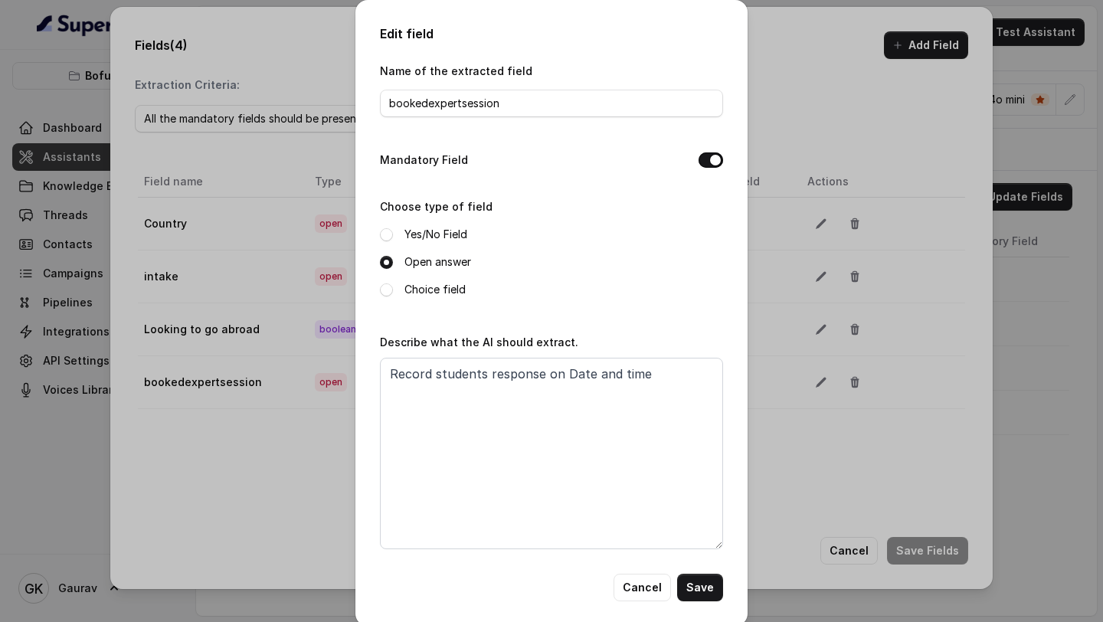
scroll to position [15, 0]
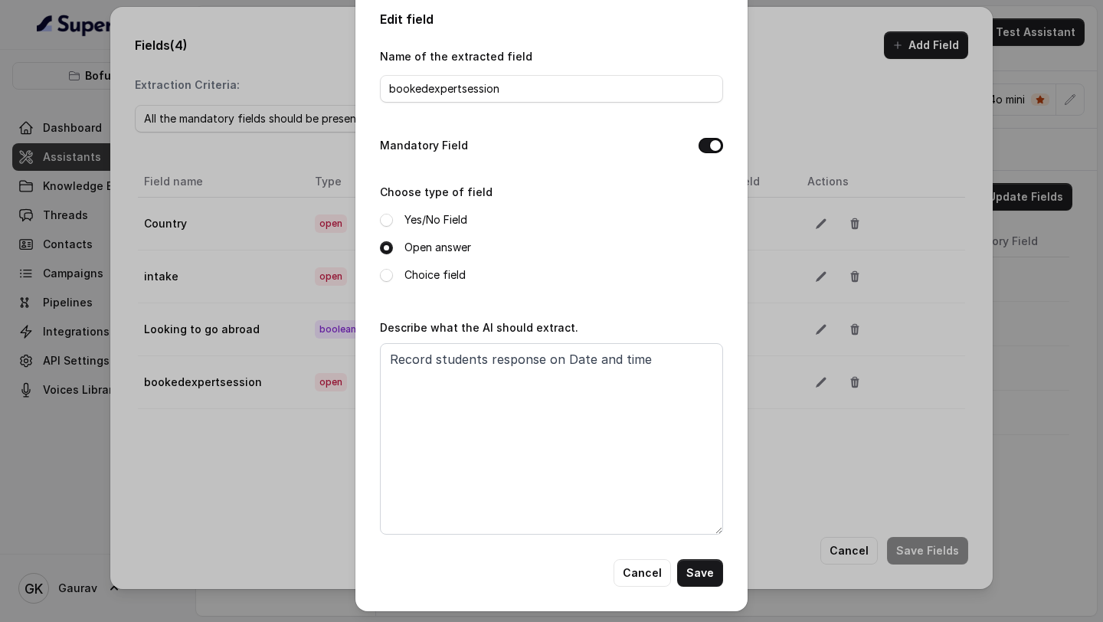
click at [705, 149] on button "Mandatory Field" at bounding box center [710, 145] width 25 height 15
click at [695, 568] on button "Save" at bounding box center [700, 573] width 46 height 28
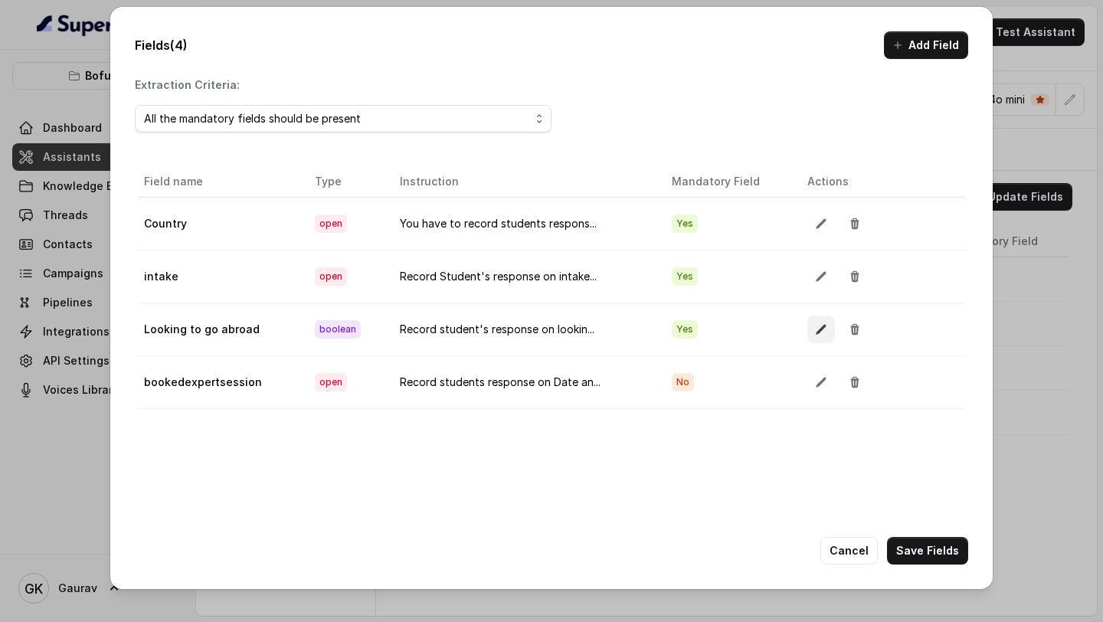
click at [815, 332] on icon "button" at bounding box center [820, 329] width 10 height 10
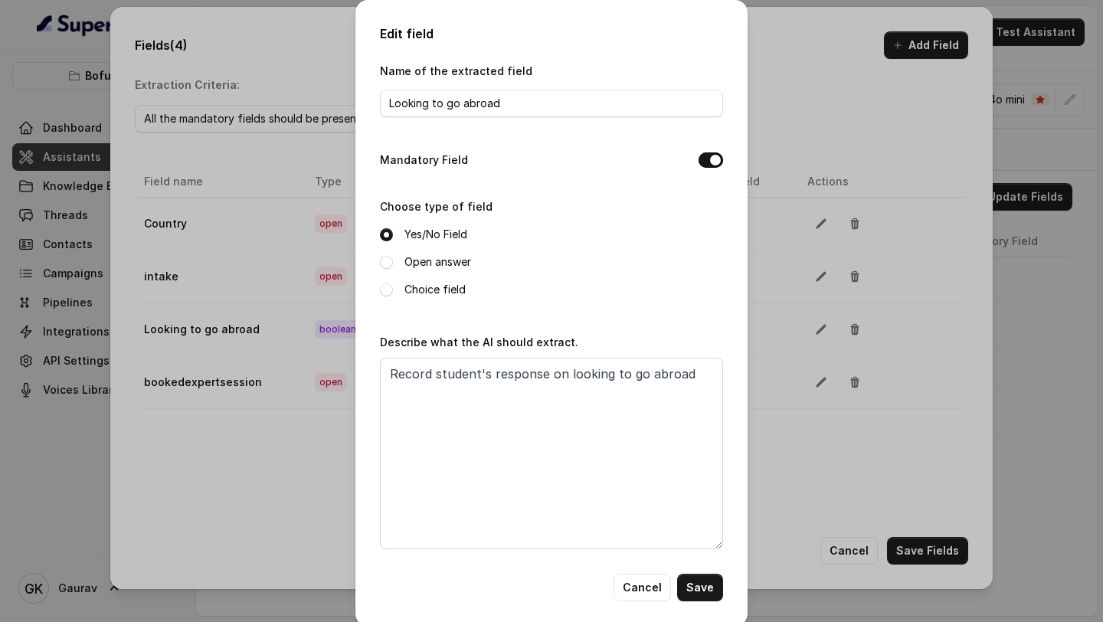
click at [706, 166] on button "Mandatory Field" at bounding box center [710, 159] width 25 height 15
click at [691, 599] on button "Save" at bounding box center [700, 588] width 46 height 28
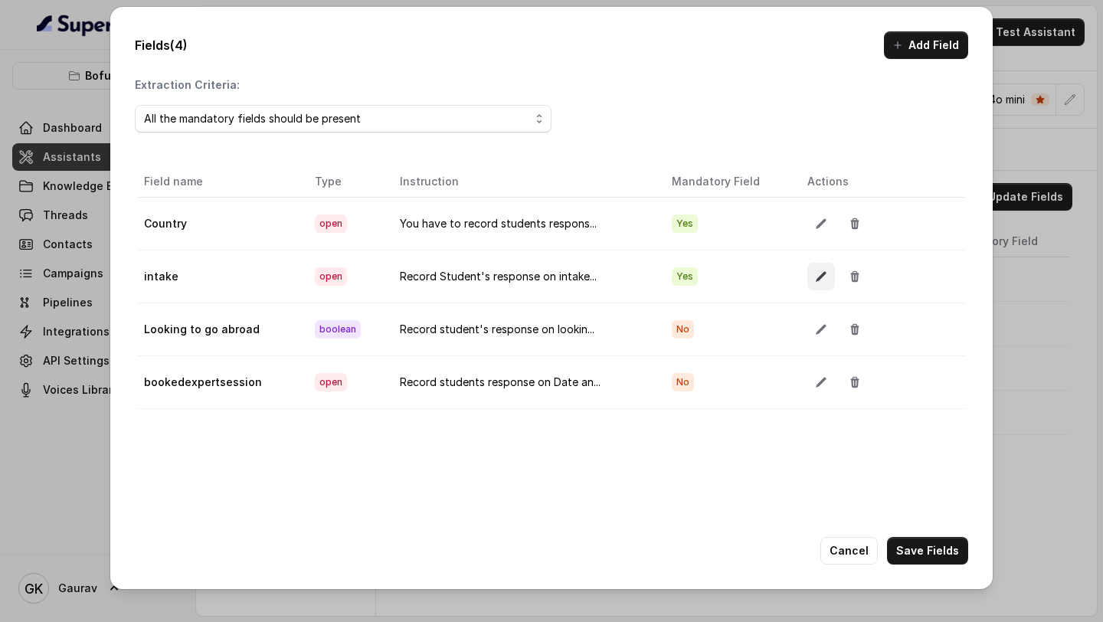
click at [815, 279] on icon "button" at bounding box center [821, 276] width 12 height 12
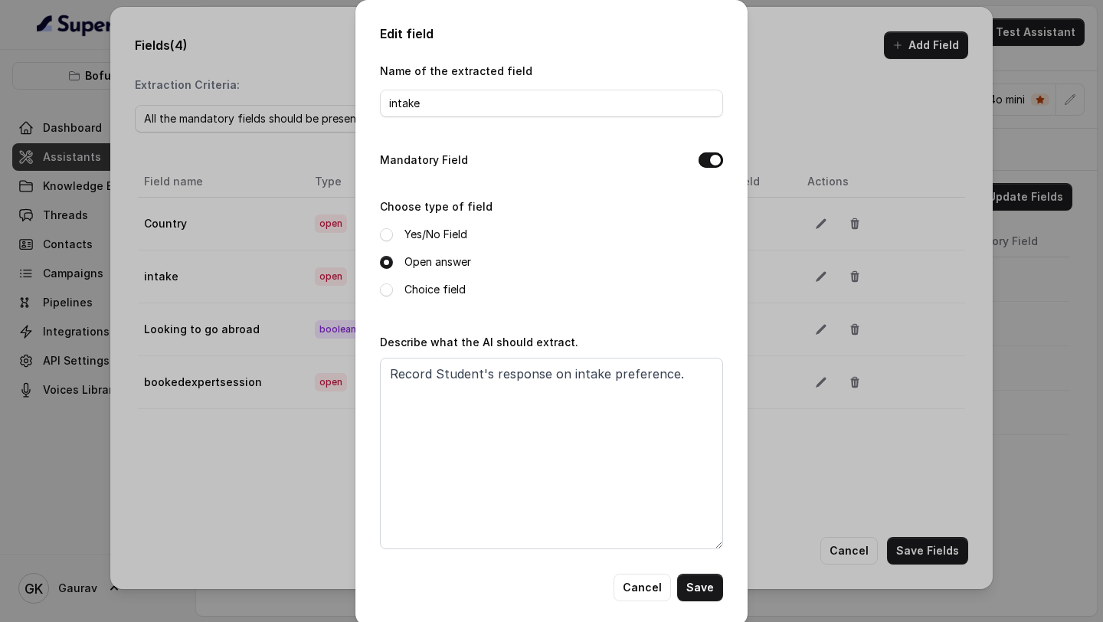
click at [698, 158] on button "Mandatory Field" at bounding box center [710, 159] width 25 height 15
click at [694, 591] on button "Save" at bounding box center [700, 588] width 46 height 28
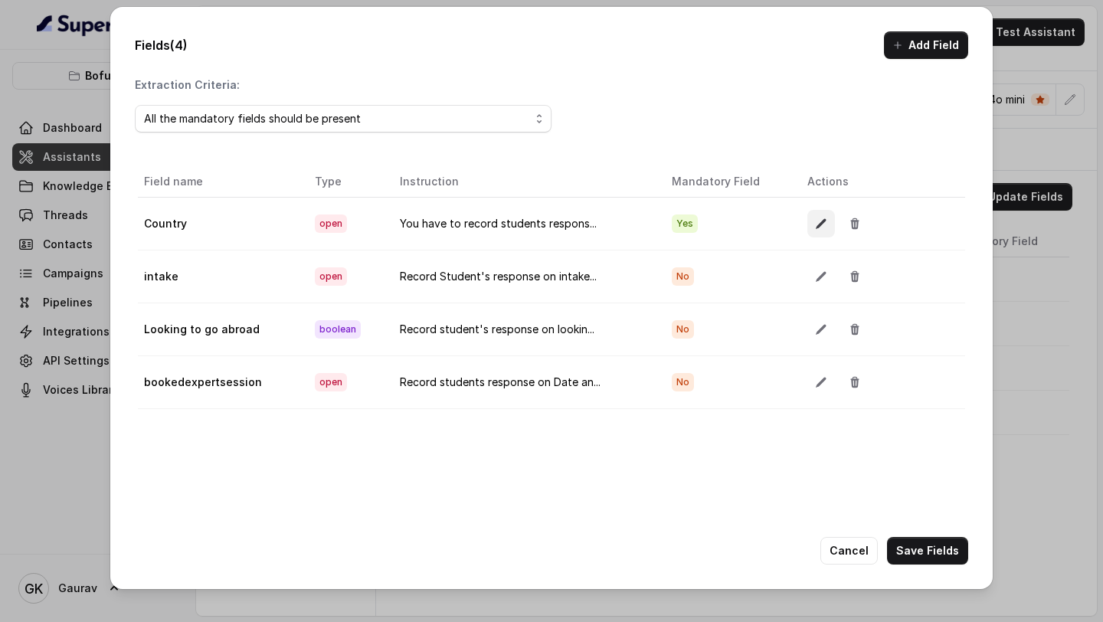
click at [815, 223] on icon "button" at bounding box center [821, 223] width 12 height 12
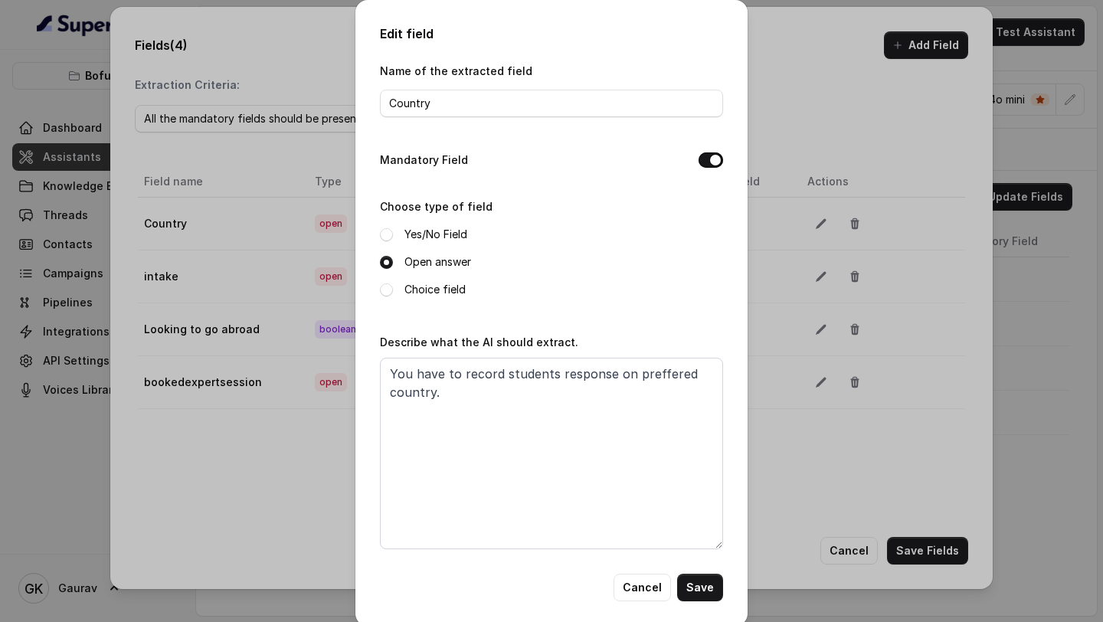
click at [699, 158] on button "Mandatory Field" at bounding box center [710, 159] width 25 height 15
click at [705, 584] on button "Save" at bounding box center [700, 588] width 46 height 28
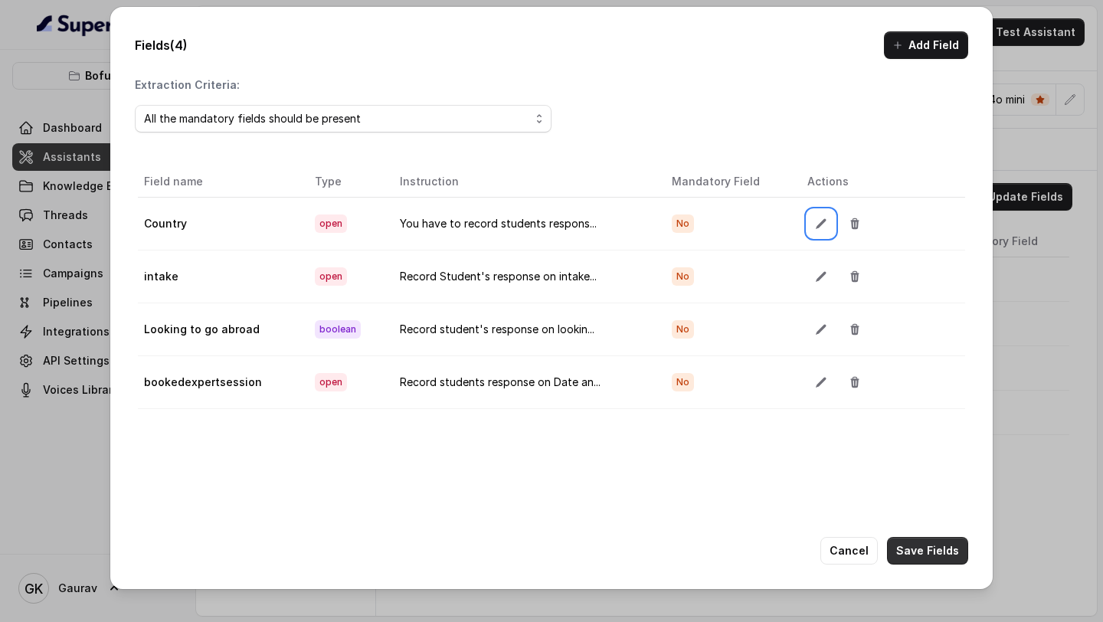
click at [943, 553] on button "Save Fields" at bounding box center [927, 551] width 81 height 28
